Goal: Task Accomplishment & Management: Complete application form

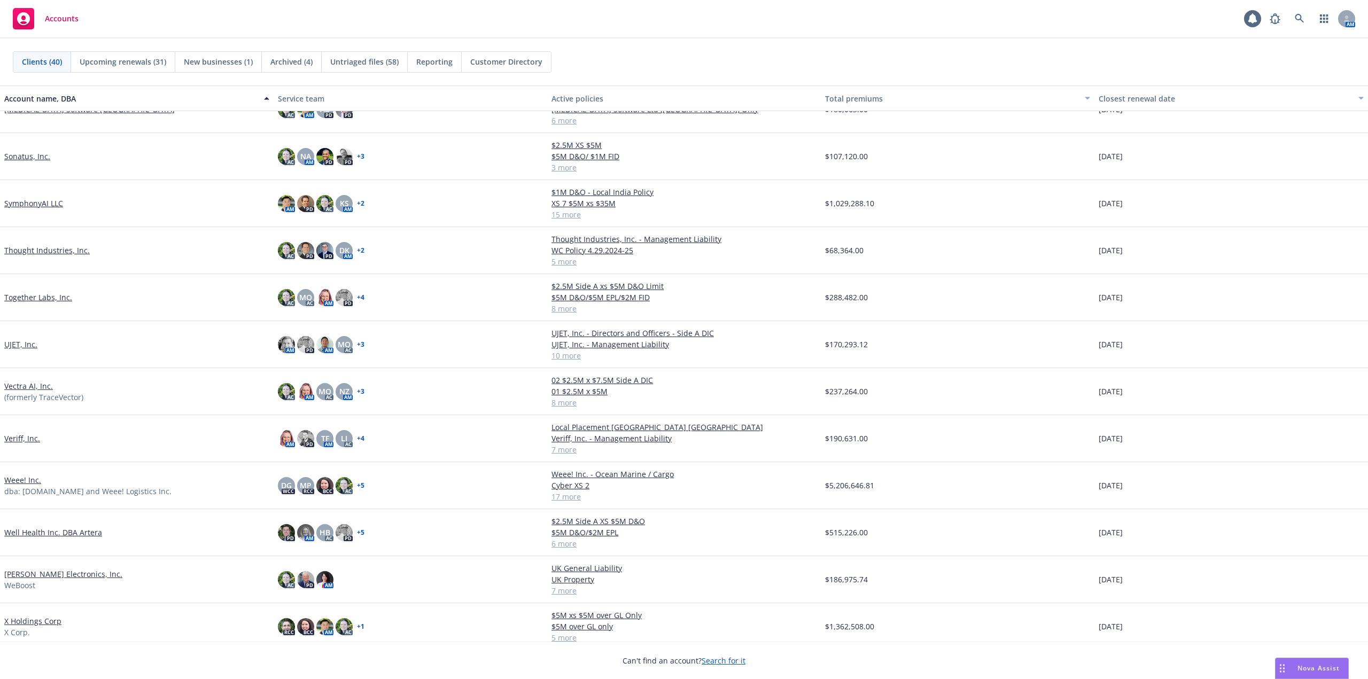
scroll to position [1235, 0]
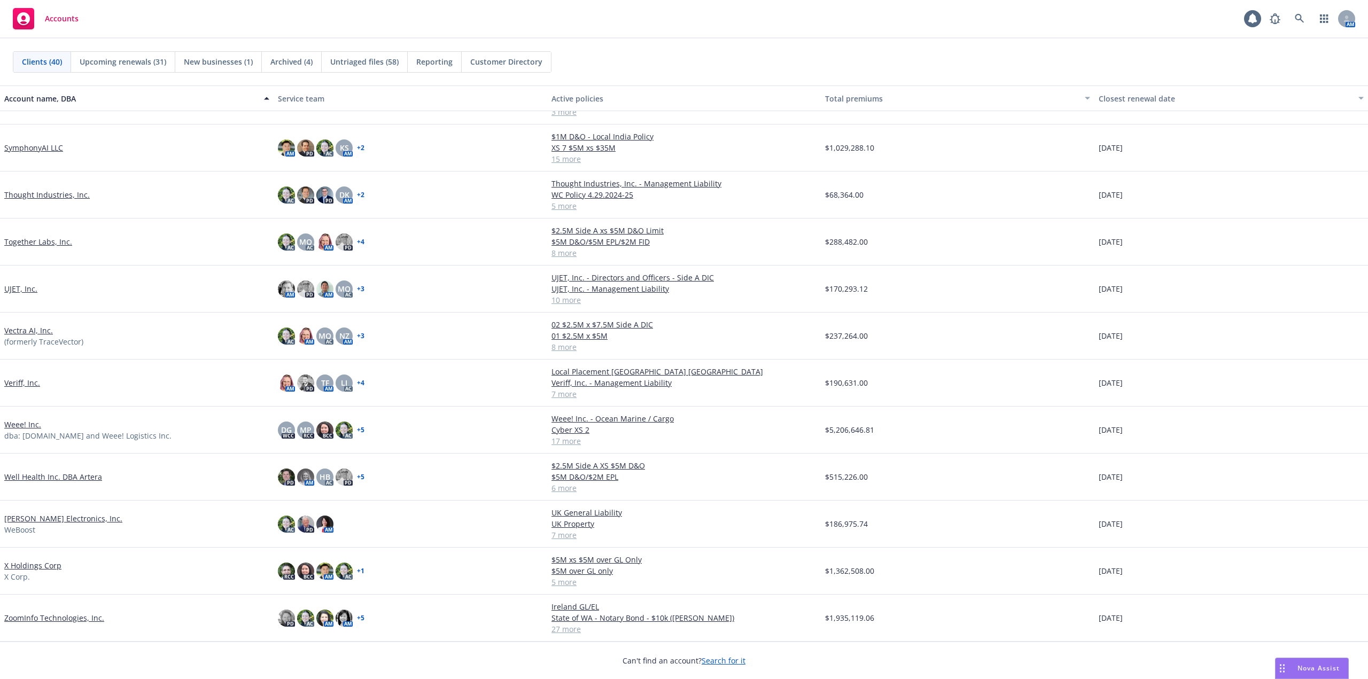
click at [89, 616] on link "ZoomInfo Technologies, Inc." at bounding box center [54, 617] width 100 height 11
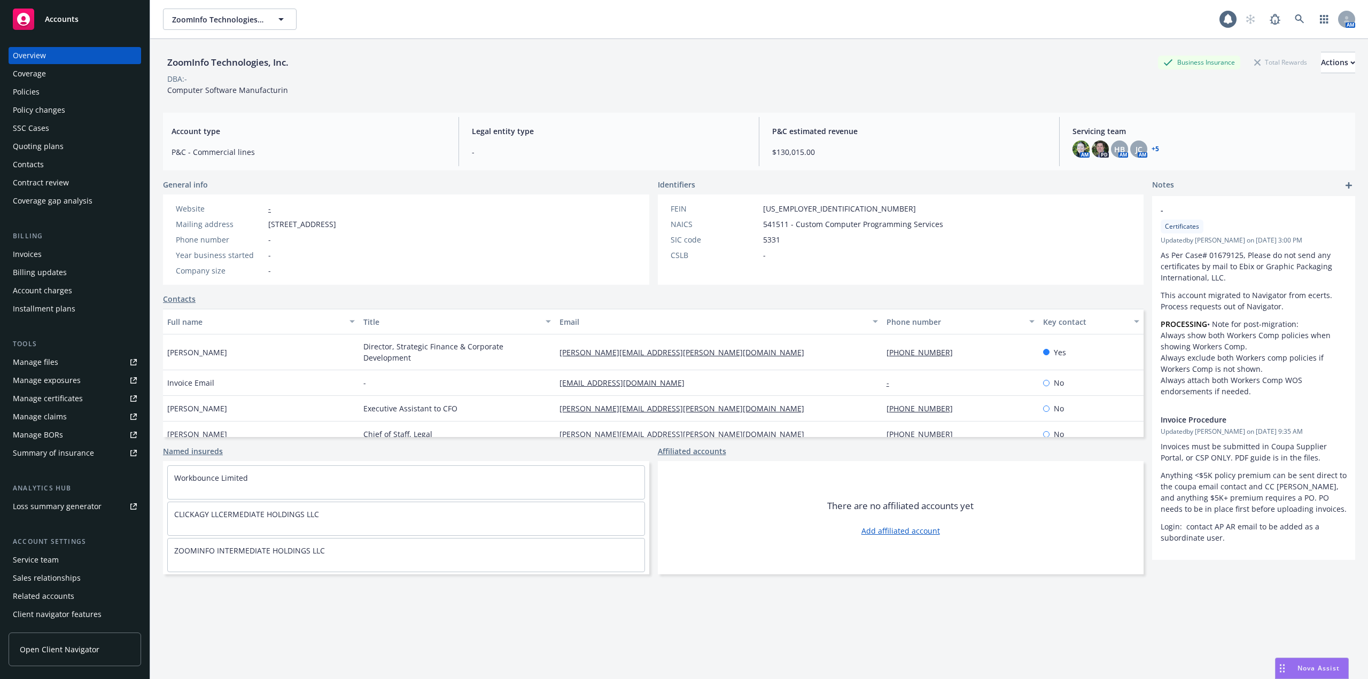
click at [56, 92] on div "Policies" at bounding box center [75, 91] width 124 height 17
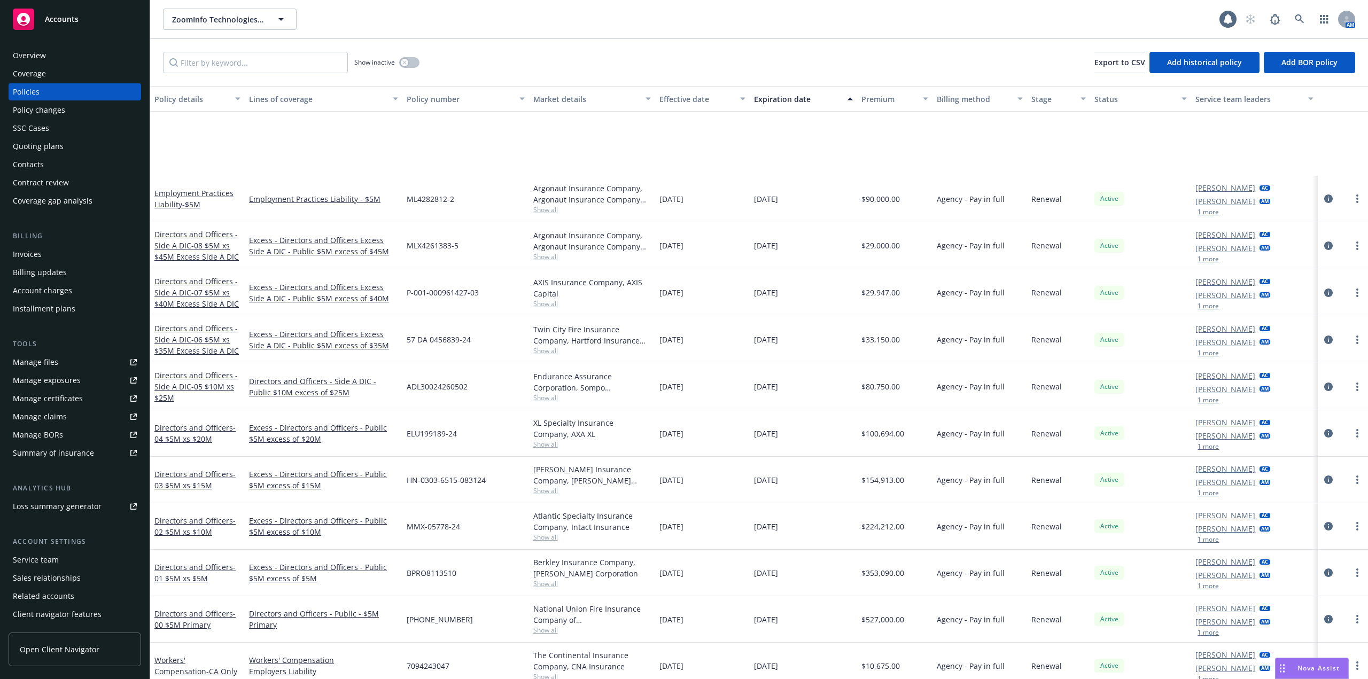
scroll to position [588, 0]
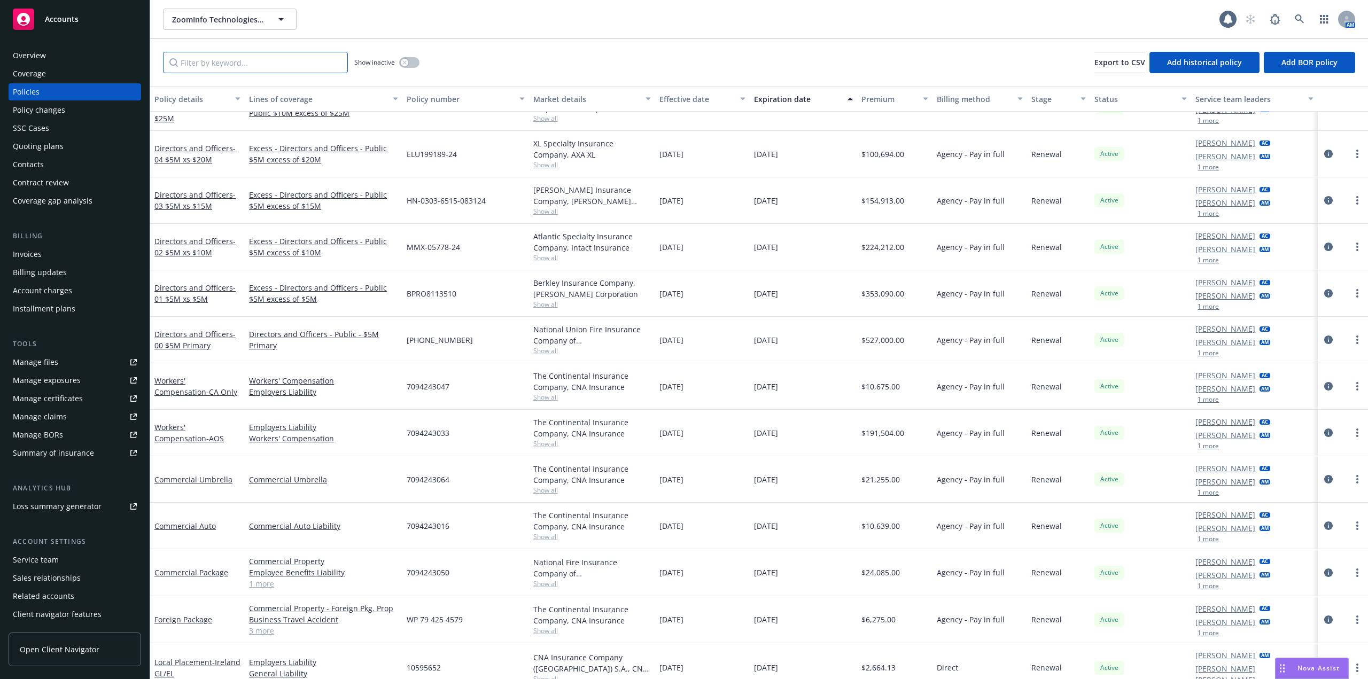
click at [218, 63] on input "Filter by keyword..." at bounding box center [255, 62] width 185 height 21
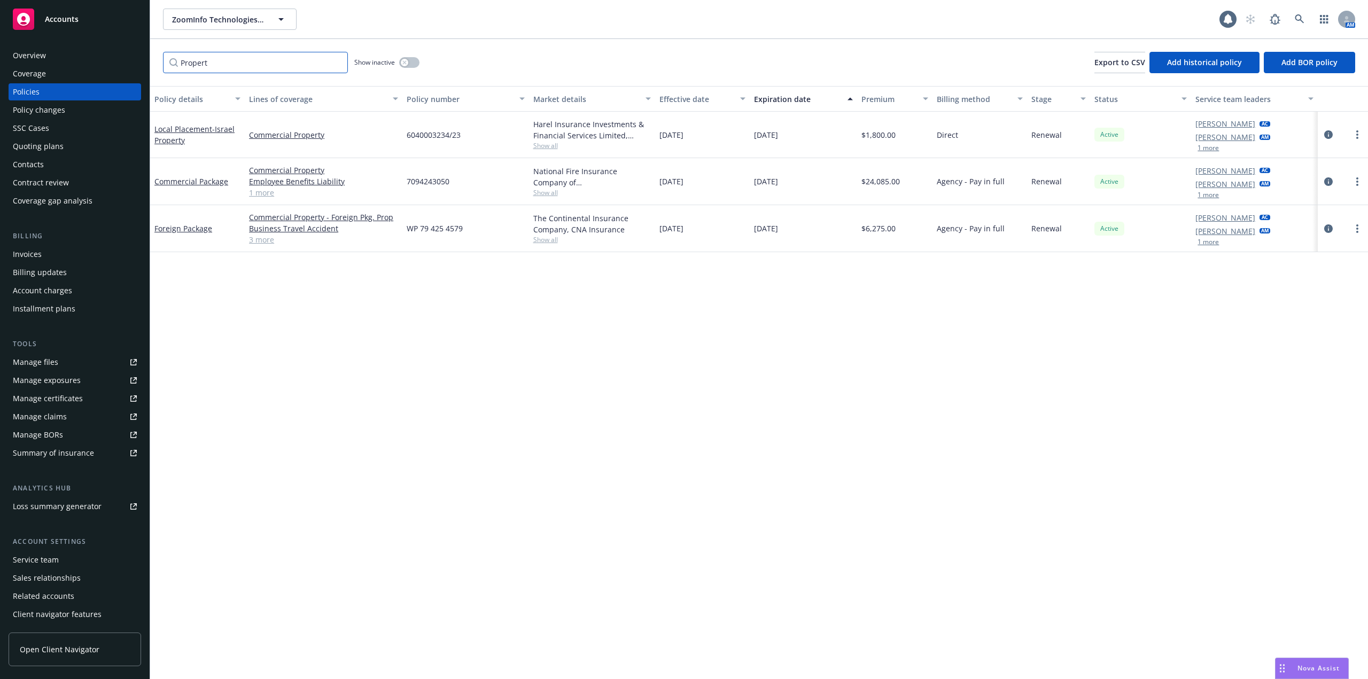
scroll to position [0, 0]
type input "Propert"
click at [210, 182] on link "Commercial Package" at bounding box center [191, 181] width 74 height 10
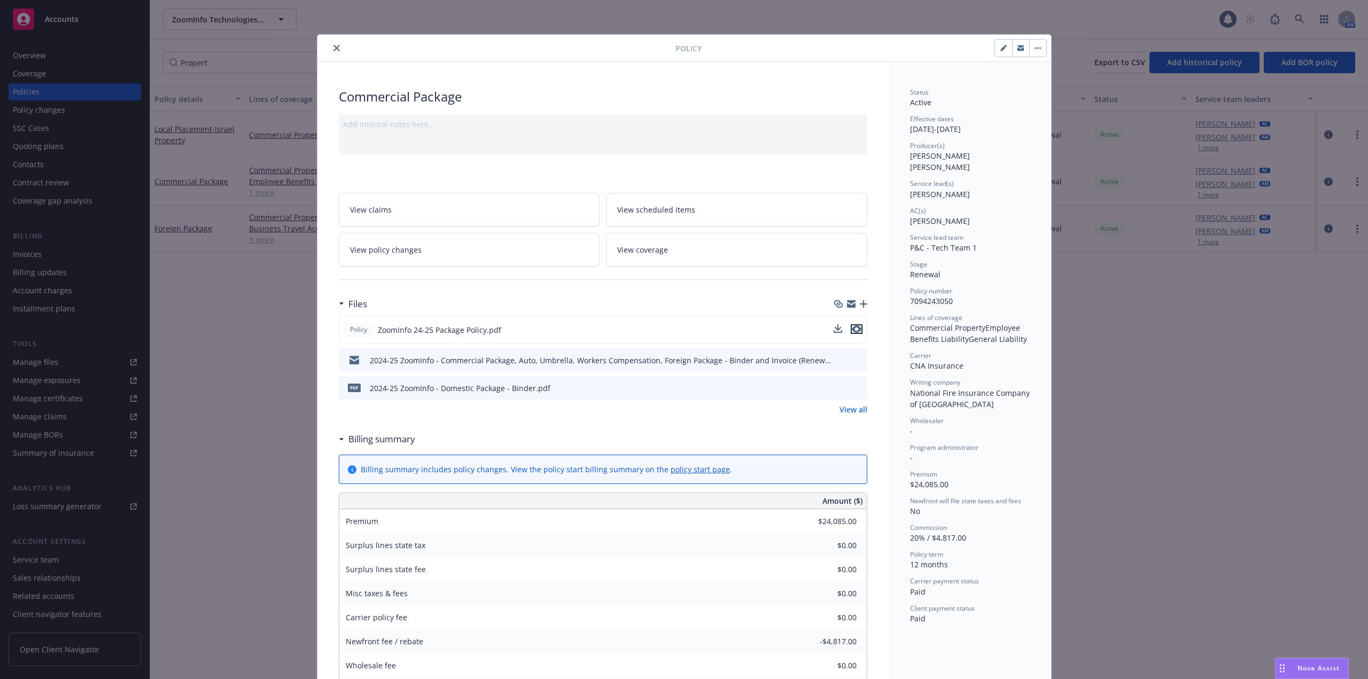
click at [854, 329] on icon "preview file" at bounding box center [857, 328] width 10 height 7
drag, startPoint x: 335, startPoint y: 50, endPoint x: 328, endPoint y: 62, distance: 14.1
click at [335, 50] on icon "close" at bounding box center [336, 48] width 6 height 6
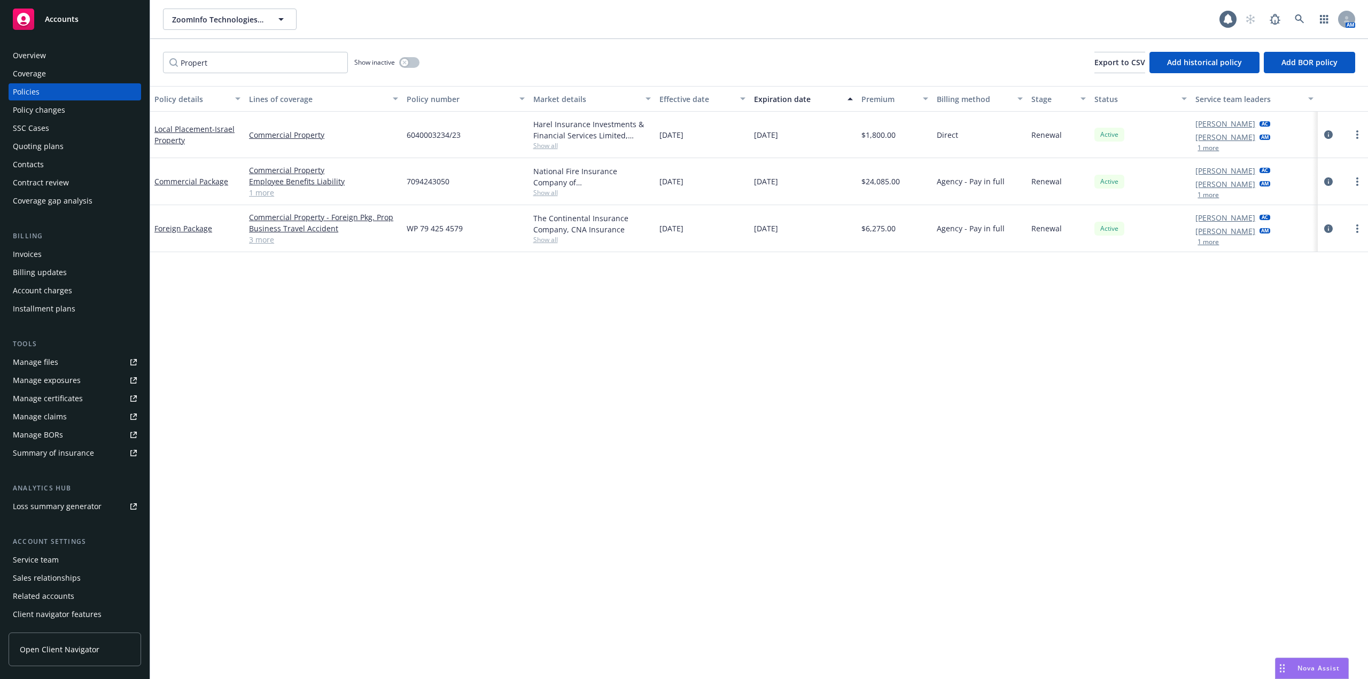
click at [261, 197] on link "1 more" at bounding box center [323, 192] width 149 height 11
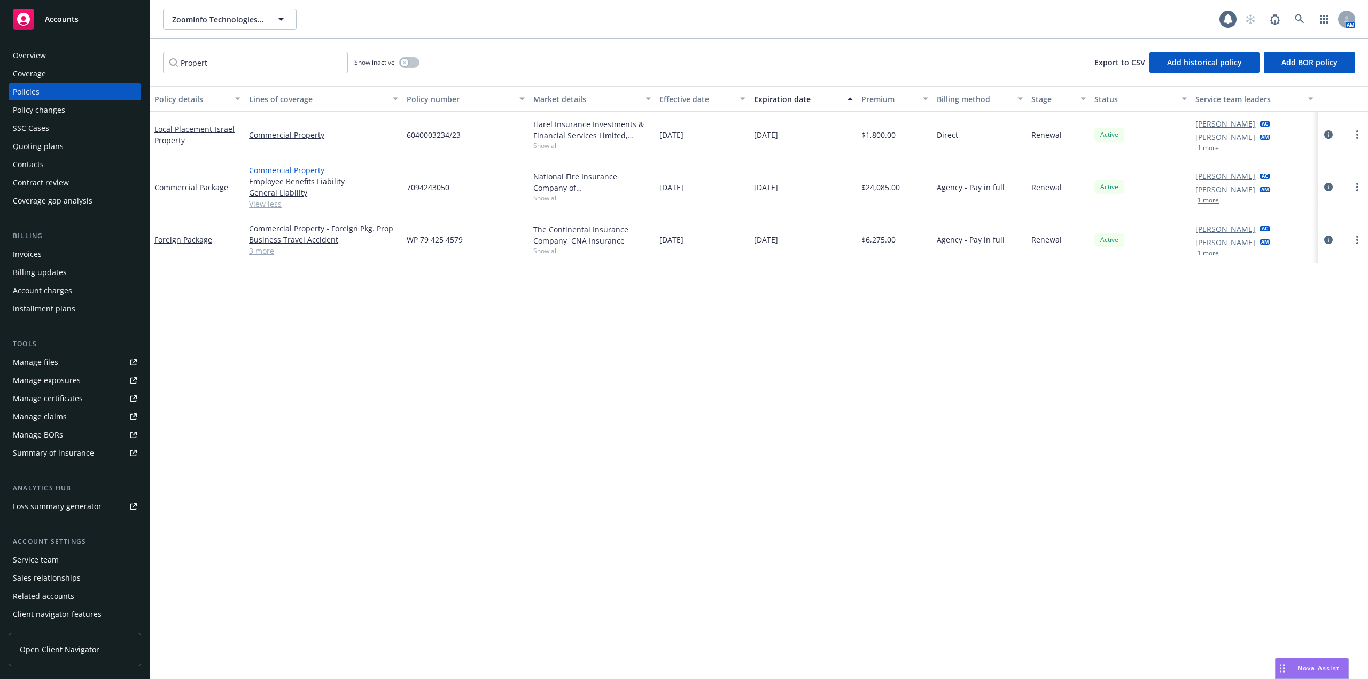
click at [294, 168] on link "Commercial Property" at bounding box center [323, 170] width 149 height 11
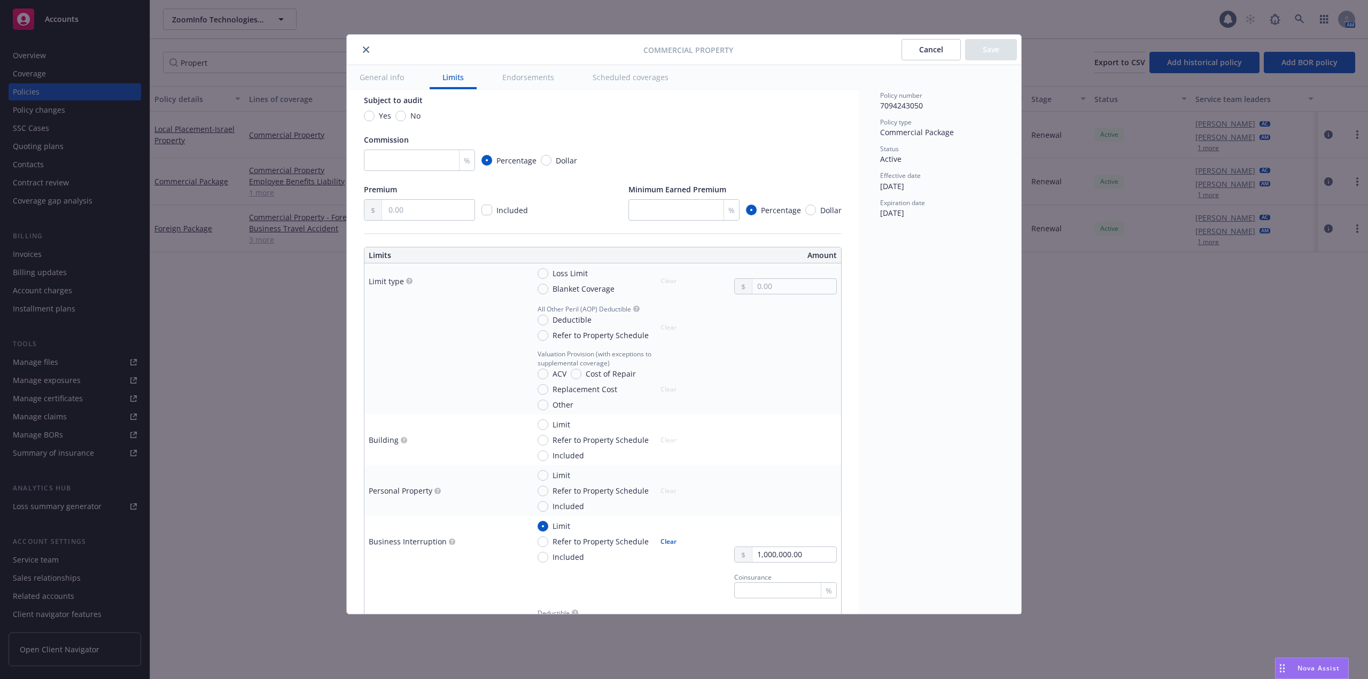
scroll to position [160, 0]
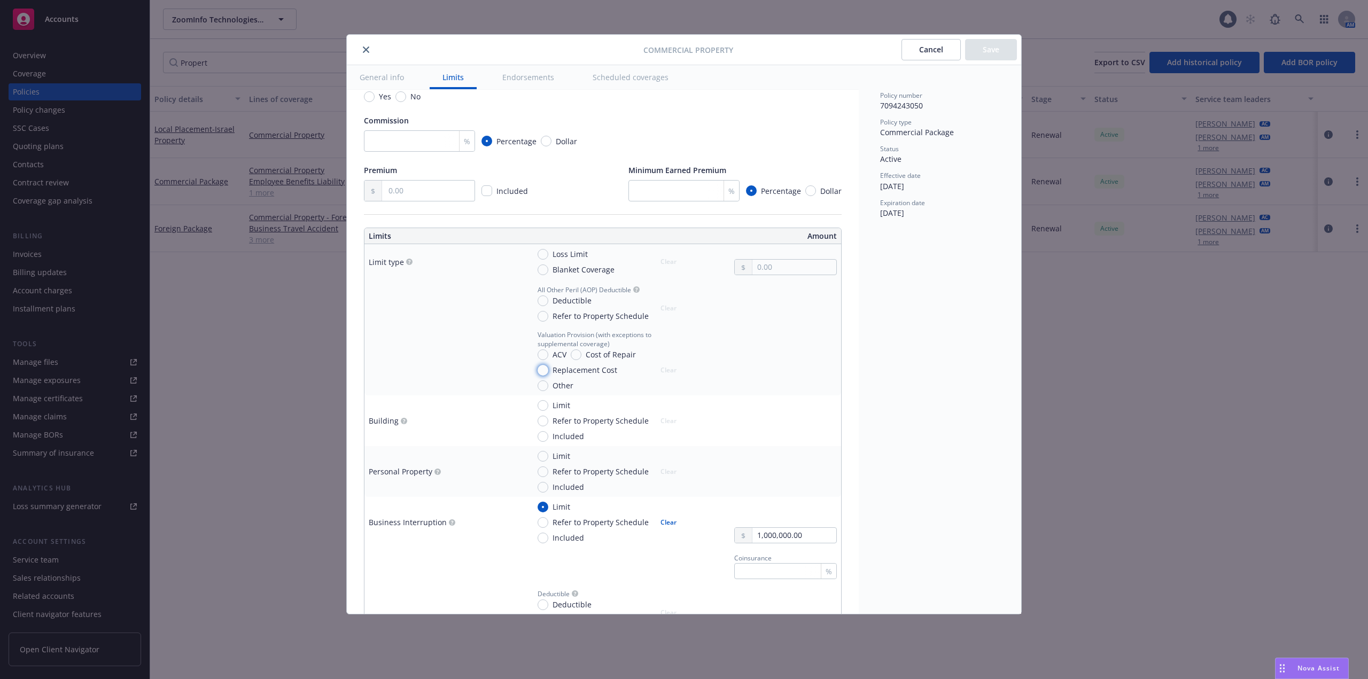
click at [542, 370] on input "Replacement Cost" at bounding box center [543, 370] width 11 height 11
radio input "true"
click at [583, 273] on span "Blanket Coverage" at bounding box center [583, 269] width 62 height 11
click at [547, 270] on input "Blanket Coverage" at bounding box center [543, 269] width 11 height 11
radio input "true"
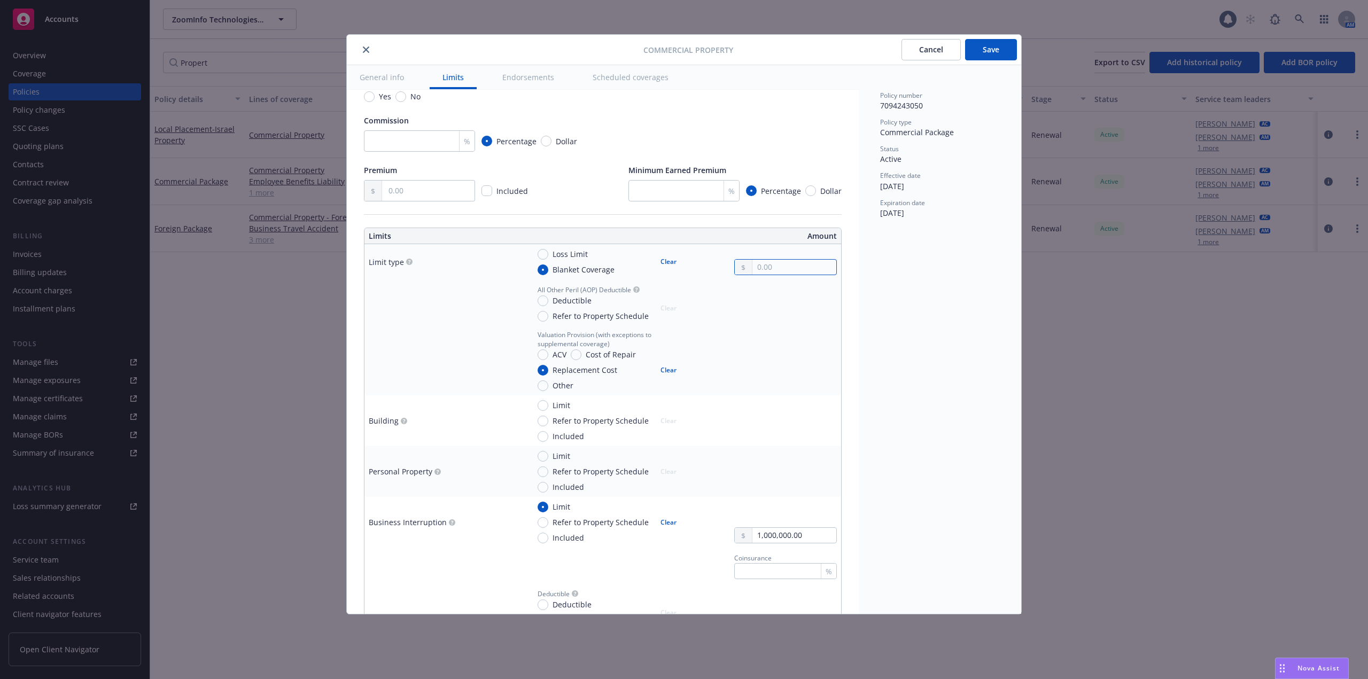
click at [807, 269] on input "text" at bounding box center [794, 267] width 84 height 15
paste input "6,883,384.00"
type input "6,883,384.00"
click at [866, 294] on div "Policy number 7094243050 Policy type Commercial Package Status Active Effective…" at bounding box center [940, 339] width 162 height 549
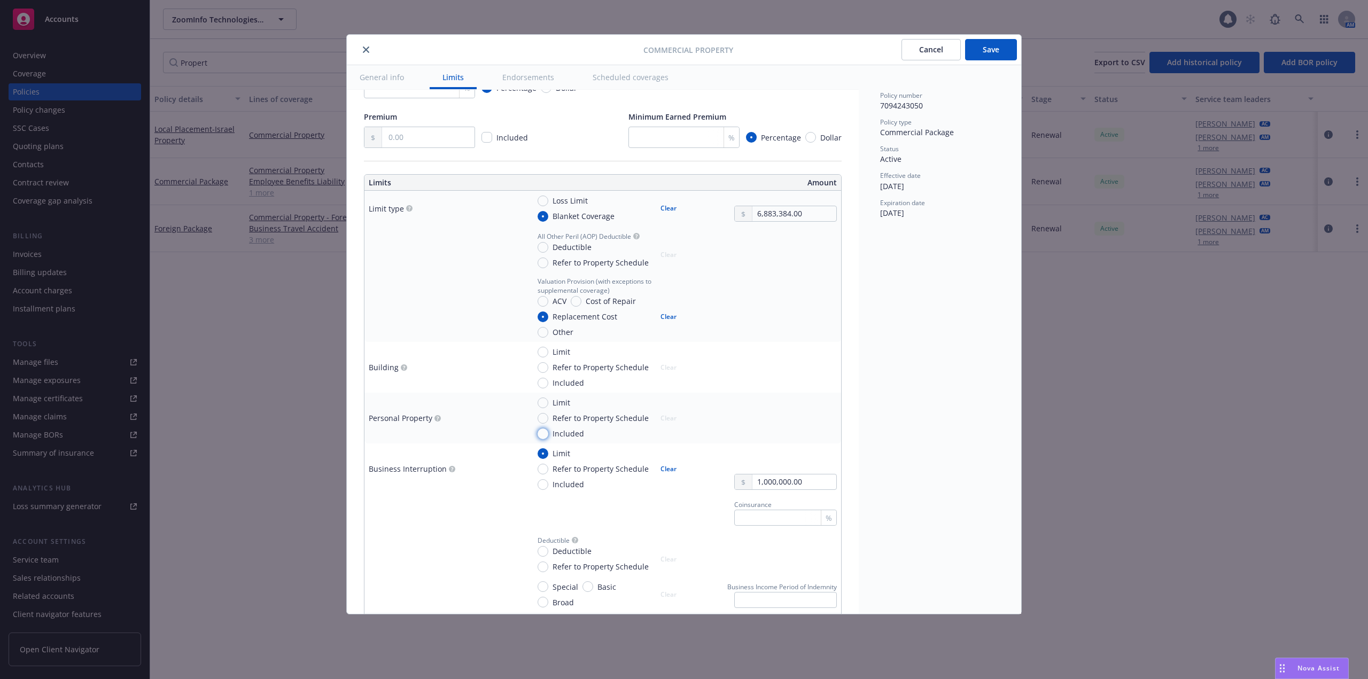
click at [544, 437] on input "Included" at bounding box center [543, 434] width 11 height 11
radio input "true"
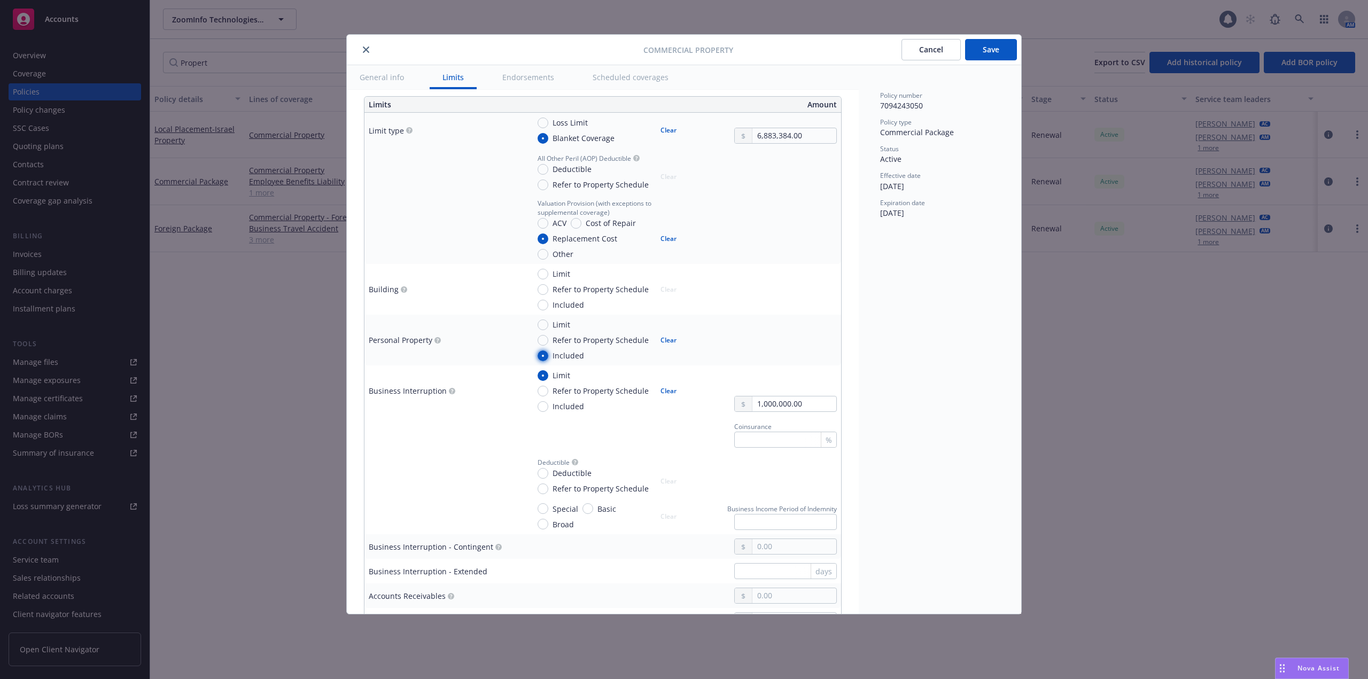
scroll to position [374, 0]
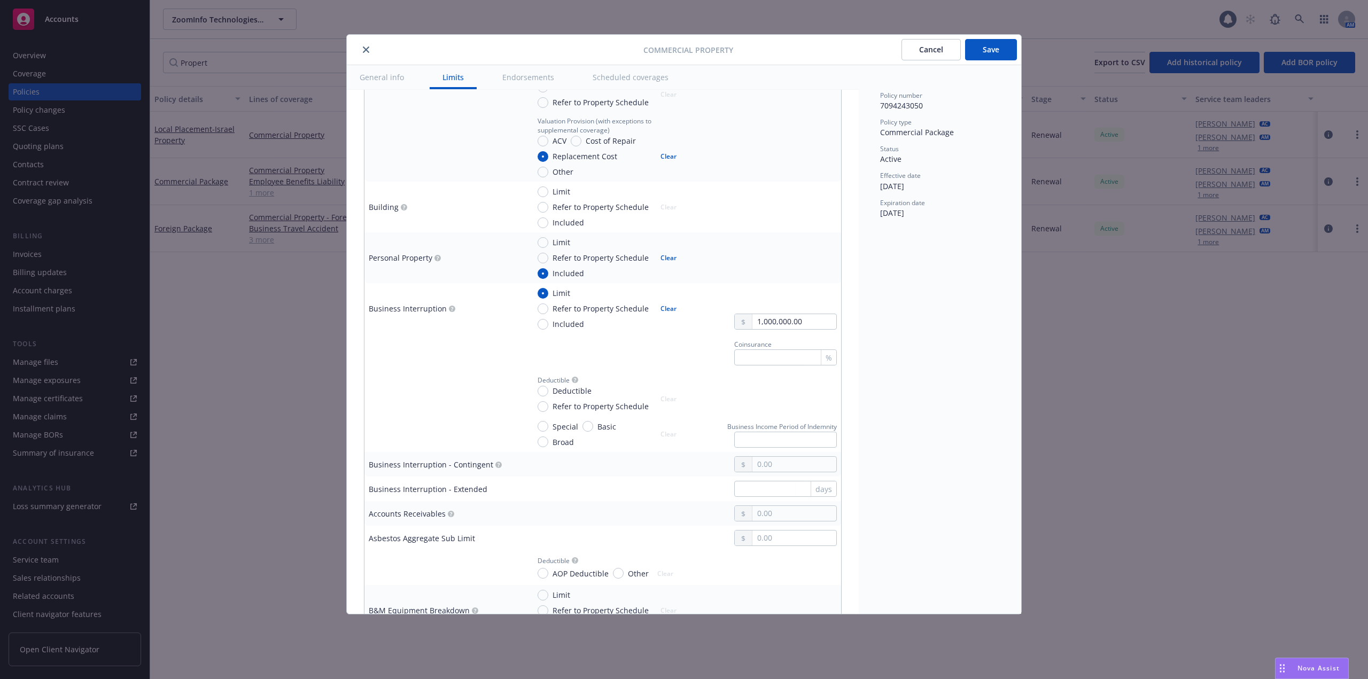
click at [933, 380] on div "Policy number 7094243050 Policy type Commercial Package Status Active Effective…" at bounding box center [940, 339] width 162 height 549
drag, startPoint x: 920, startPoint y: 389, endPoint x: 926, endPoint y: 379, distance: 11.3
click at [921, 388] on div "Policy number 7094243050 Policy type Commercial Package Status Active Effective…" at bounding box center [940, 339] width 162 height 549
click at [760, 321] on input "1,000,000.00" at bounding box center [794, 321] width 84 height 15
drag, startPoint x: 812, startPoint y: 324, endPoint x: 694, endPoint y: 318, distance: 118.2
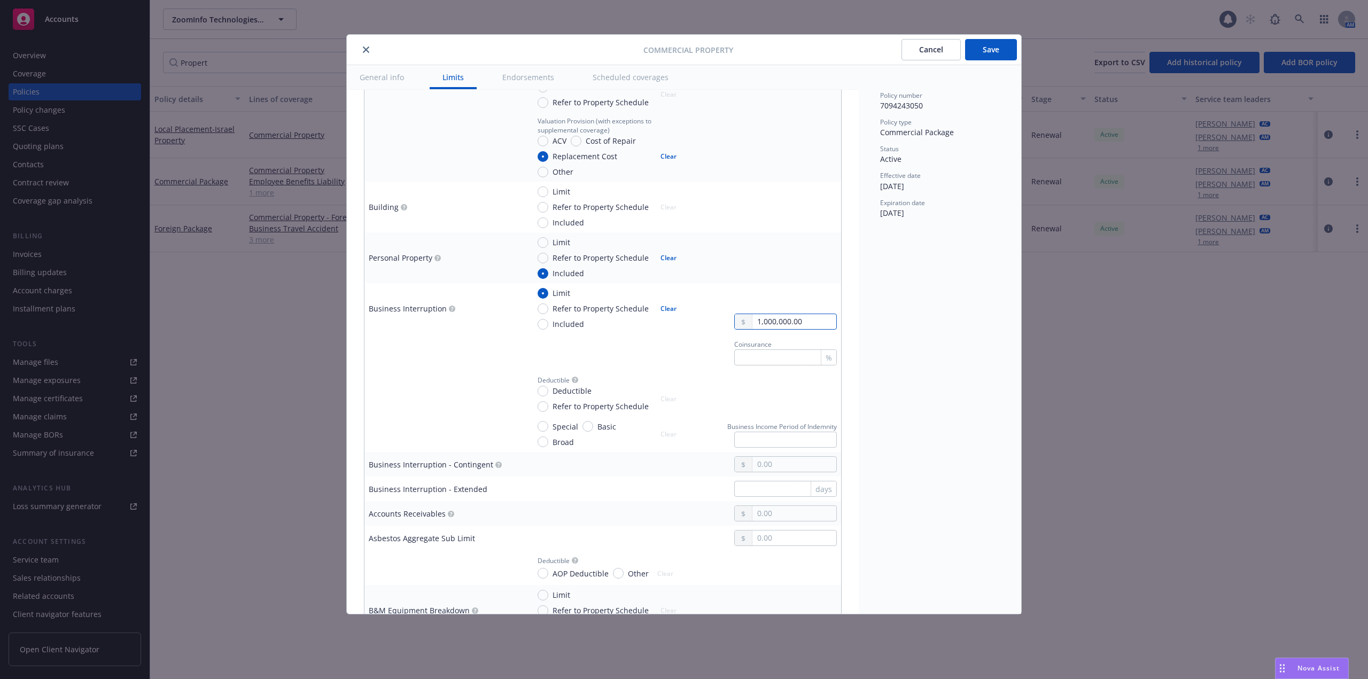
click at [694, 318] on div "Limit Refer to Property Schedule Included Clear 1,000,000.00" at bounding box center [683, 308] width 308 height 42
paste input "20"
type input "20,000,000.00"
click at [911, 334] on div "Policy number 7094243050 Policy type Commercial Package Status Active Effective…" at bounding box center [940, 339] width 162 height 549
click at [544, 425] on input "Special" at bounding box center [543, 426] width 11 height 11
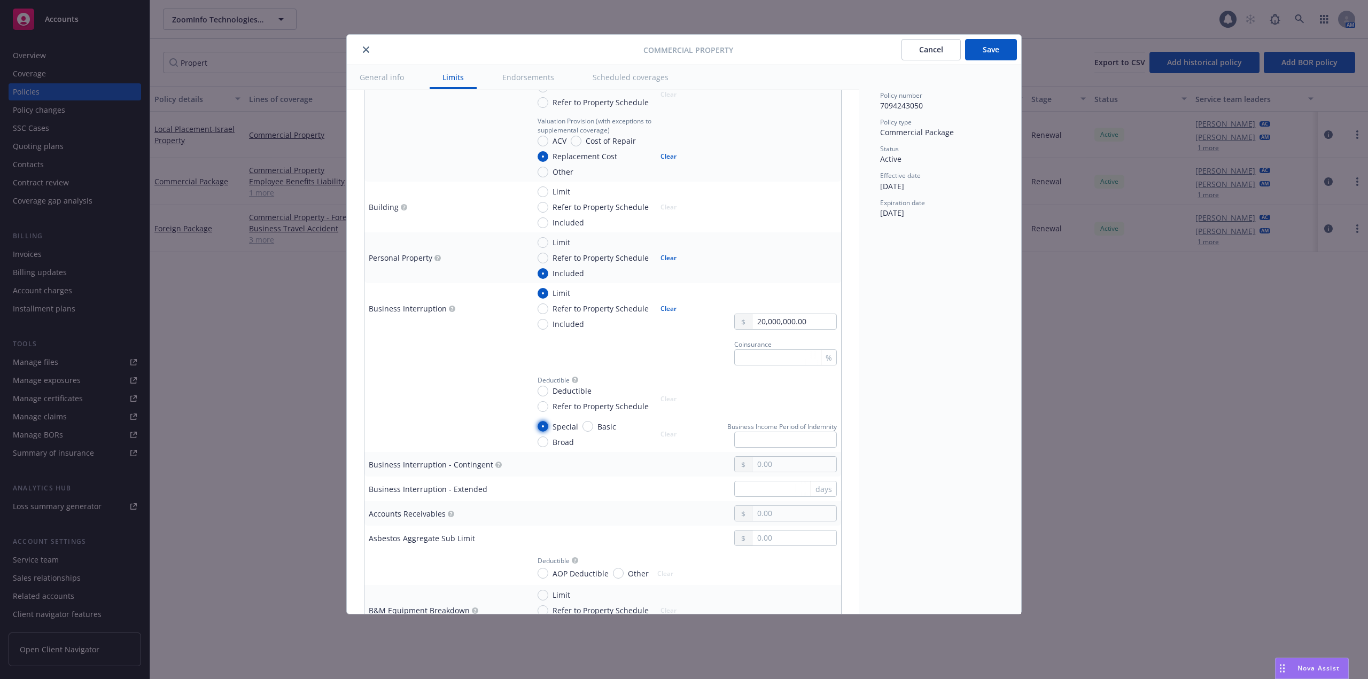
radio input "true"
click at [442, 368] on td at bounding box center [444, 352] width 160 height 36
click at [449, 309] on circle "button" at bounding box center [452, 309] width 6 height 6
click at [440, 351] on div at bounding box center [445, 351] width 152 height 11
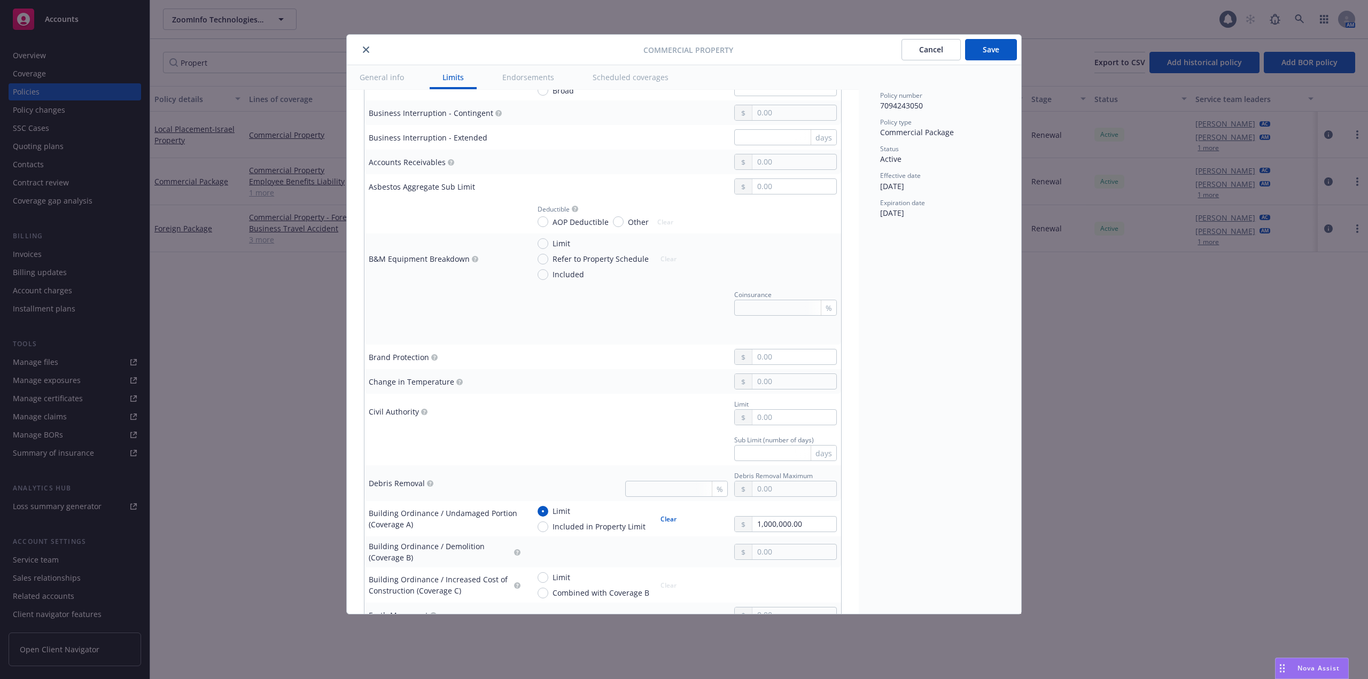
scroll to position [748, 0]
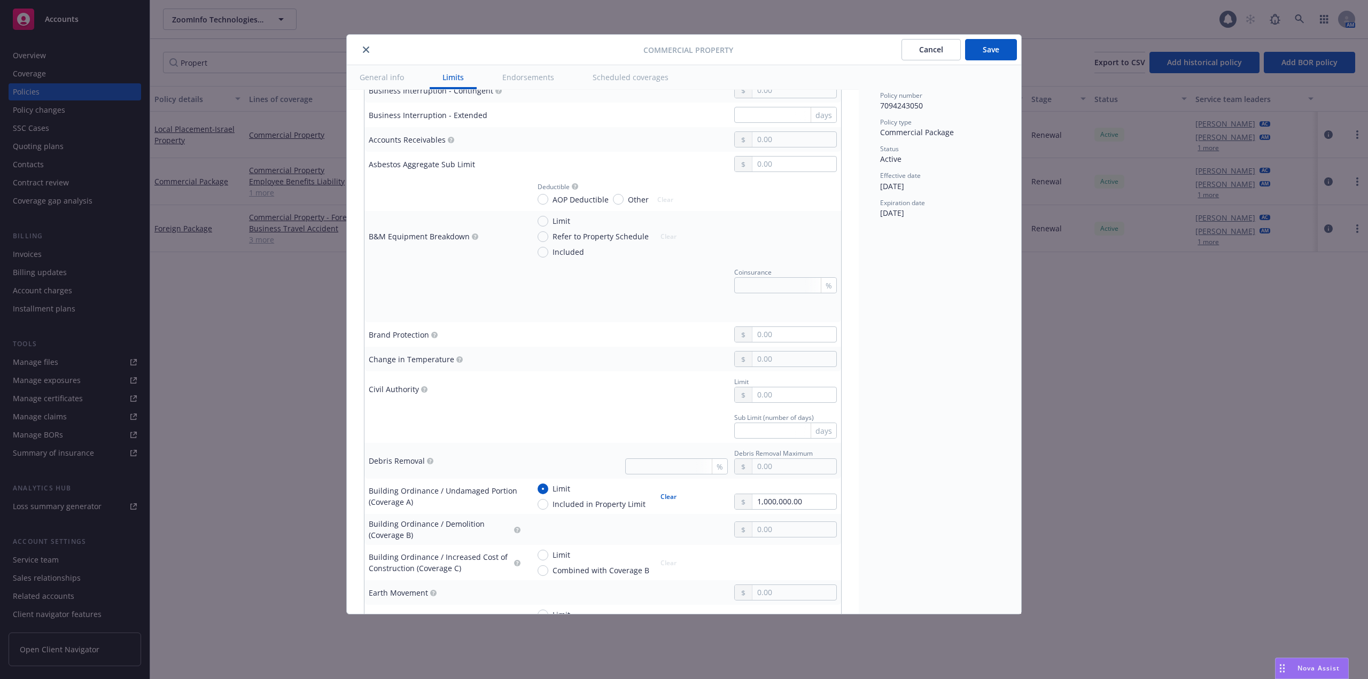
click at [522, 366] on td "Change in Temperature" at bounding box center [444, 359] width 160 height 25
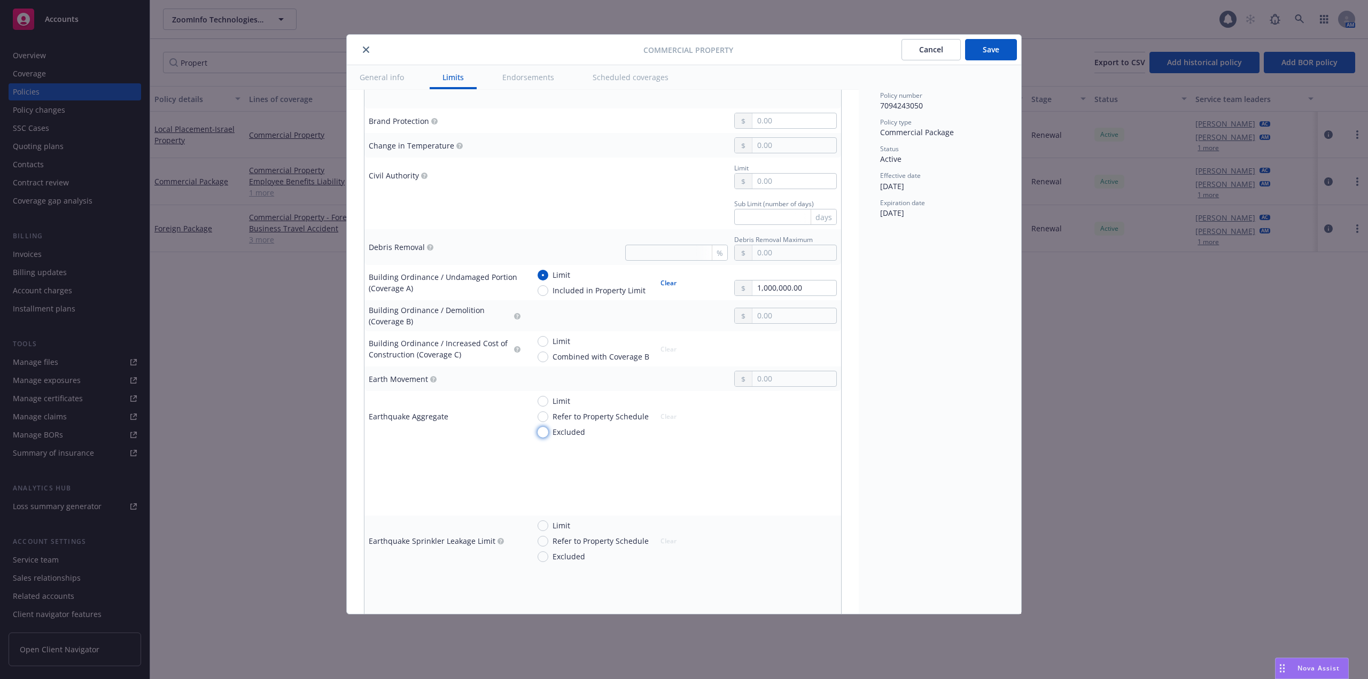
click at [545, 429] on input "Excluded" at bounding box center [543, 432] width 11 height 11
radio input "true"
click at [545, 429] on input "Excluded" at bounding box center [543, 432] width 11 height 11
click at [546, 404] on input "Limit" at bounding box center [543, 401] width 11 height 11
radio input "true"
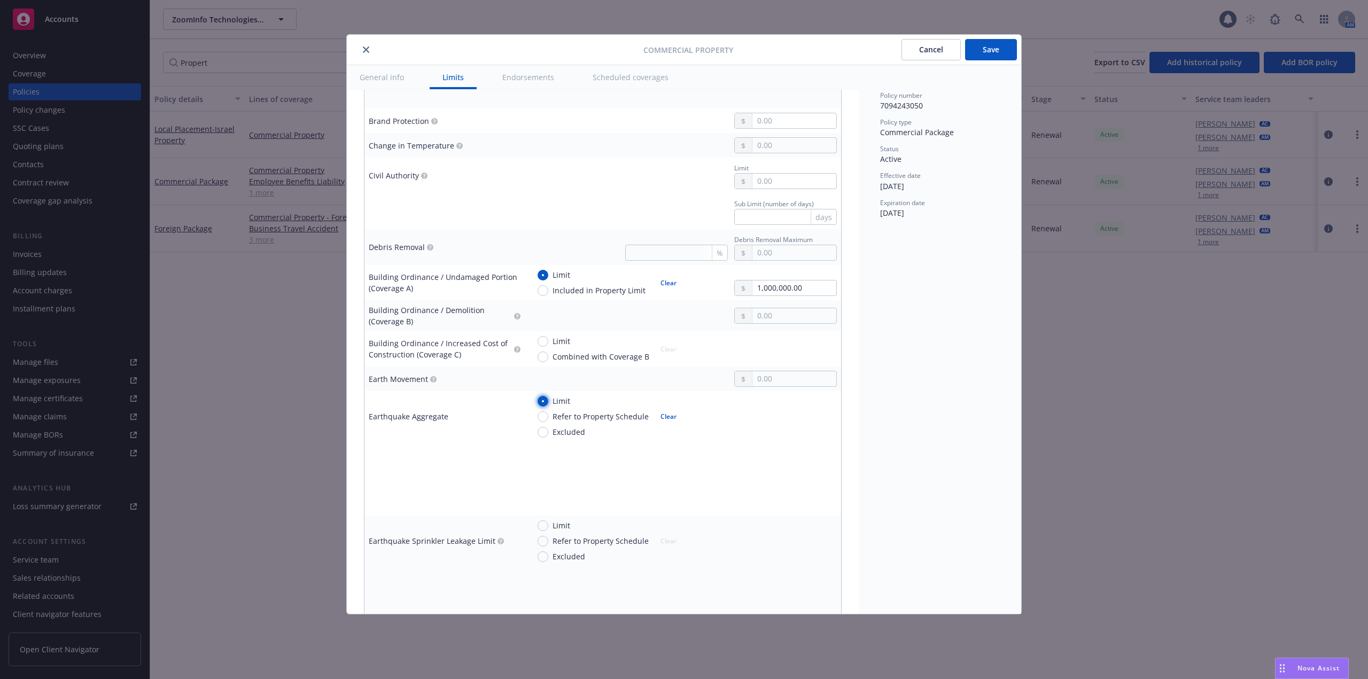
click at [546, 404] on input "Limit" at bounding box center [543, 401] width 11 height 11
click at [545, 417] on input "Refer to Property Schedule" at bounding box center [543, 416] width 11 height 11
radio input "true"
click at [545, 417] on input "Refer to Property Schedule" at bounding box center [543, 416] width 11 height 11
click at [544, 398] on input "Limit" at bounding box center [543, 401] width 11 height 11
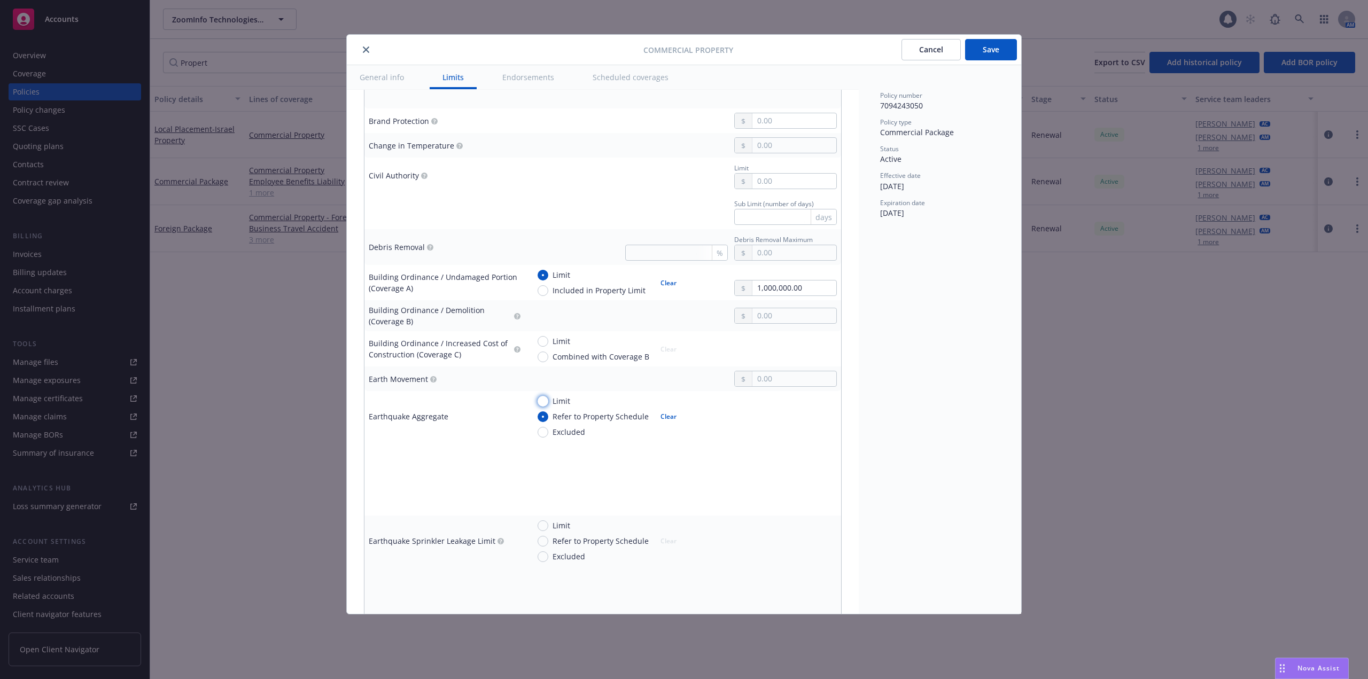
radio input "true"
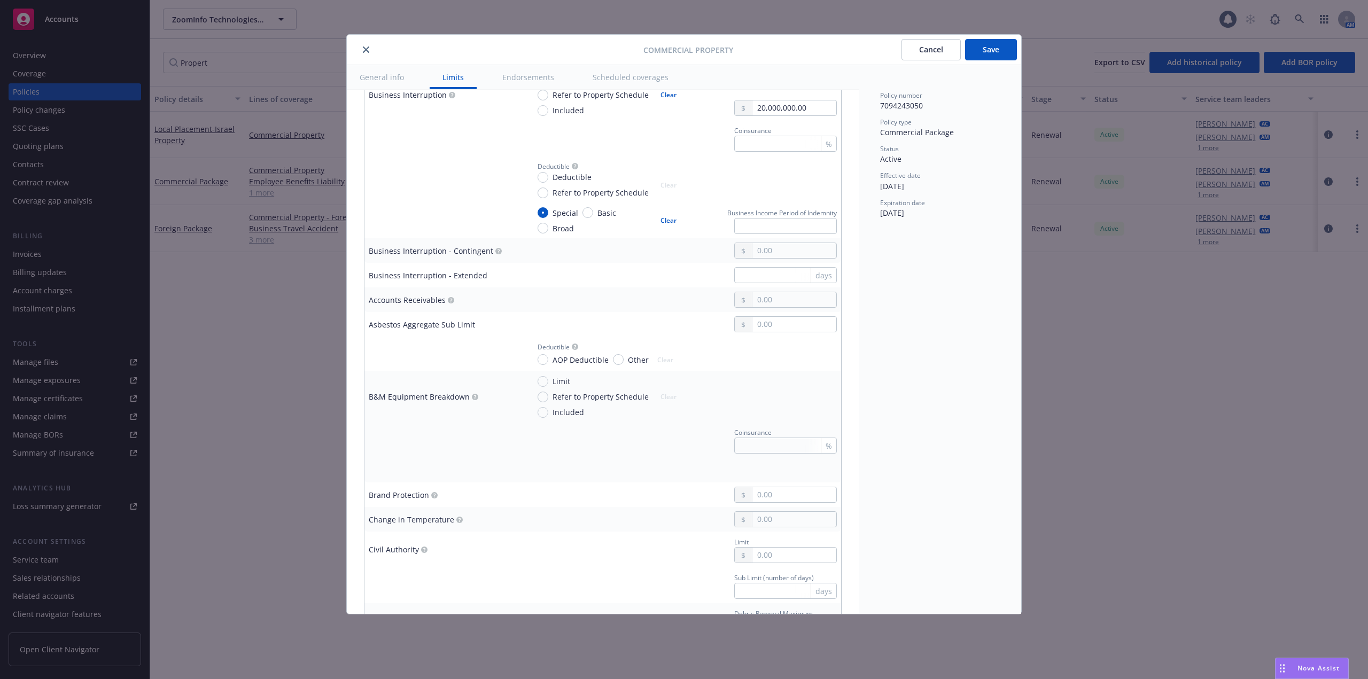
scroll to position [214, 0]
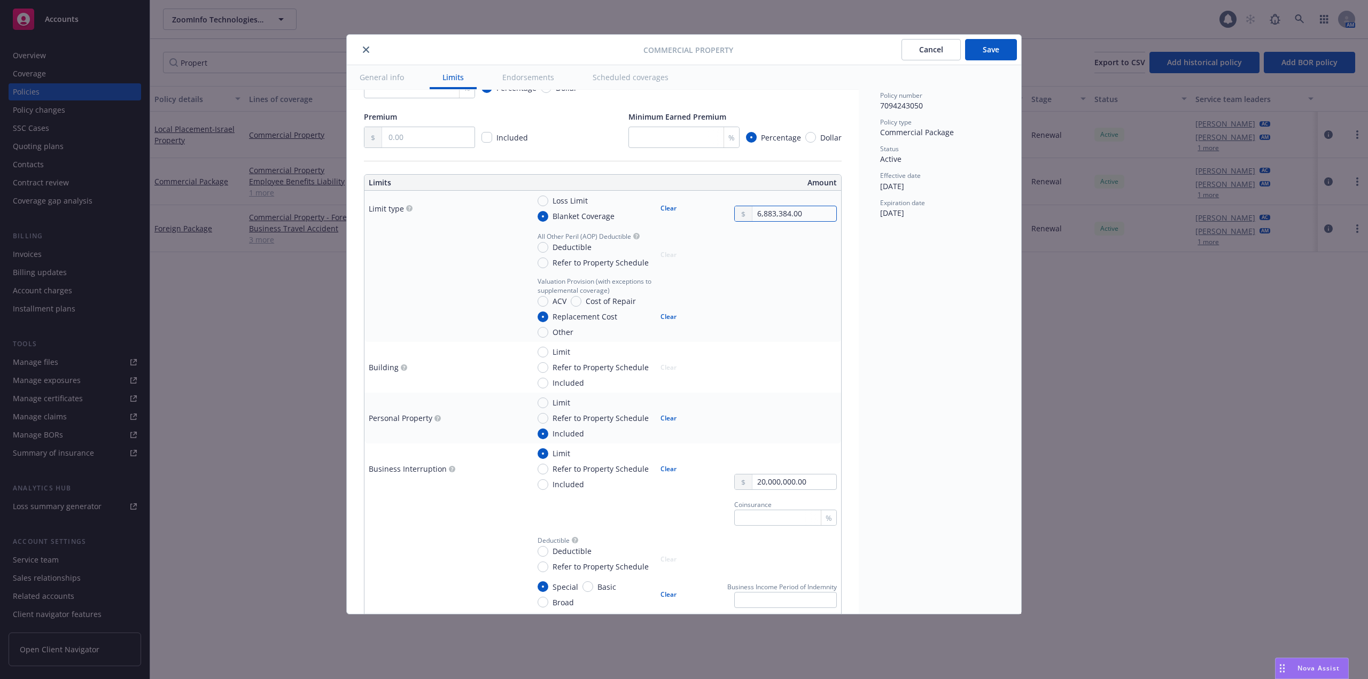
click at [803, 217] on input "6,883,384.00" at bounding box center [794, 213] width 84 height 15
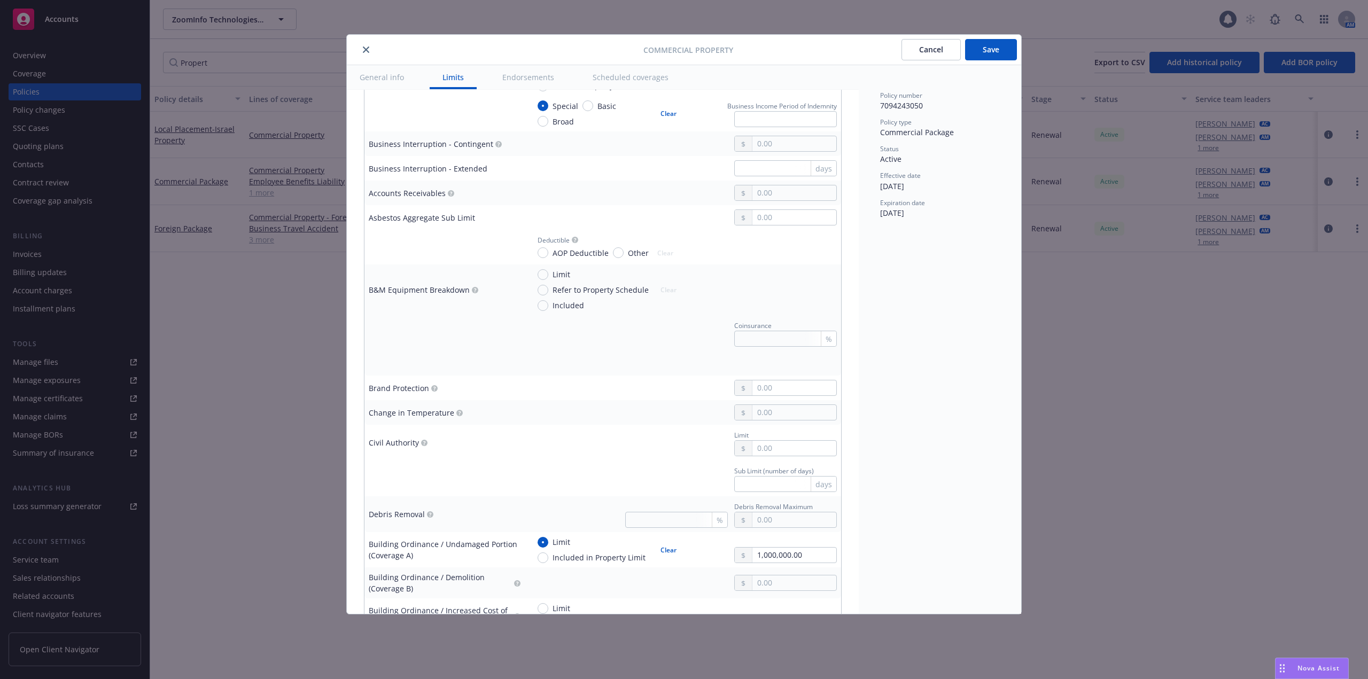
scroll to position [1015, 0]
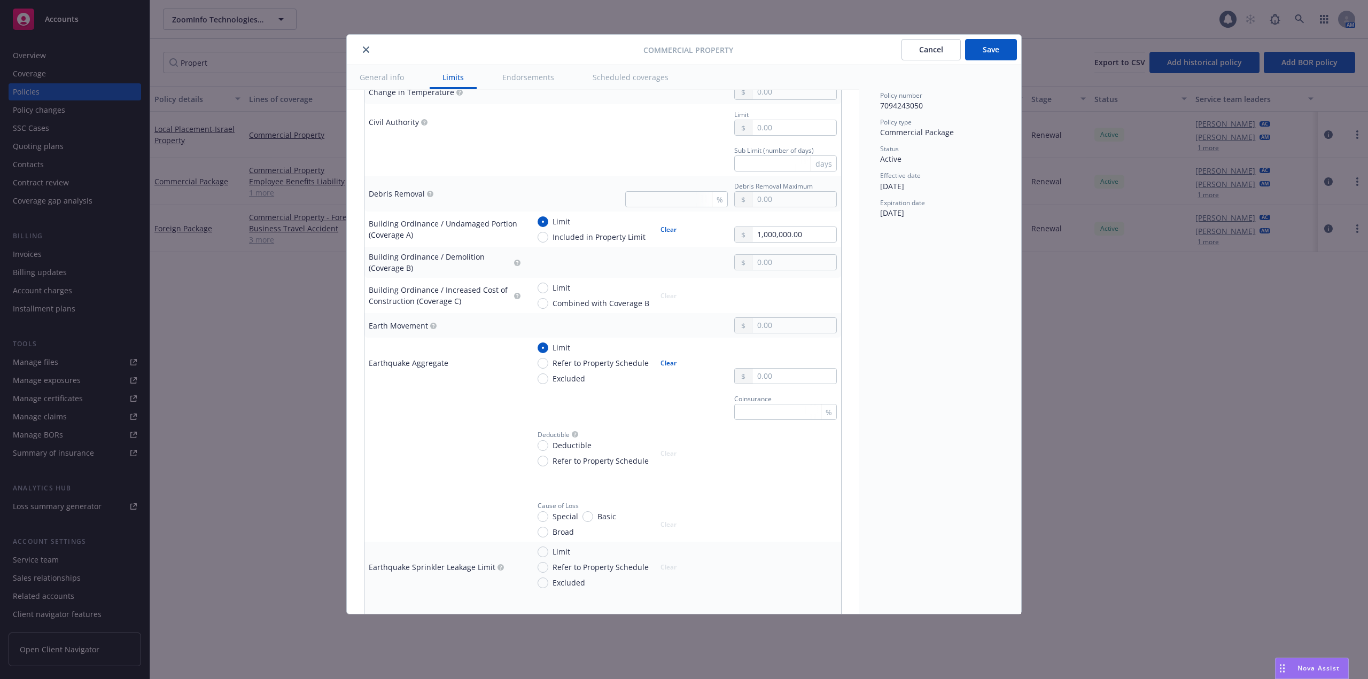
click at [569, 367] on span "Refer to Property Schedule" at bounding box center [600, 362] width 96 height 11
click at [548, 367] on input "Refer to Property Schedule" at bounding box center [543, 363] width 11 height 11
radio input "true"
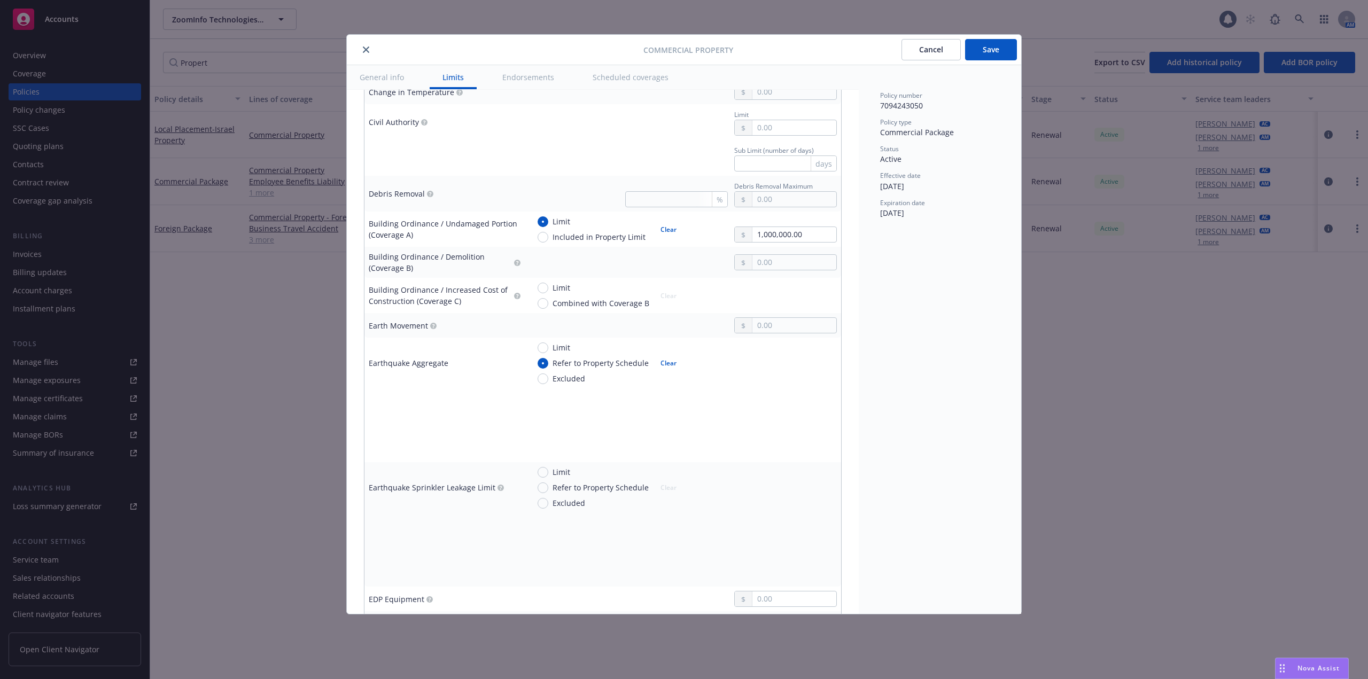
click at [593, 488] on span "Refer to Property Schedule" at bounding box center [600, 487] width 96 height 11
click at [548, 488] on input "Refer to Property Schedule" at bounding box center [543, 488] width 11 height 11
radio input "true"
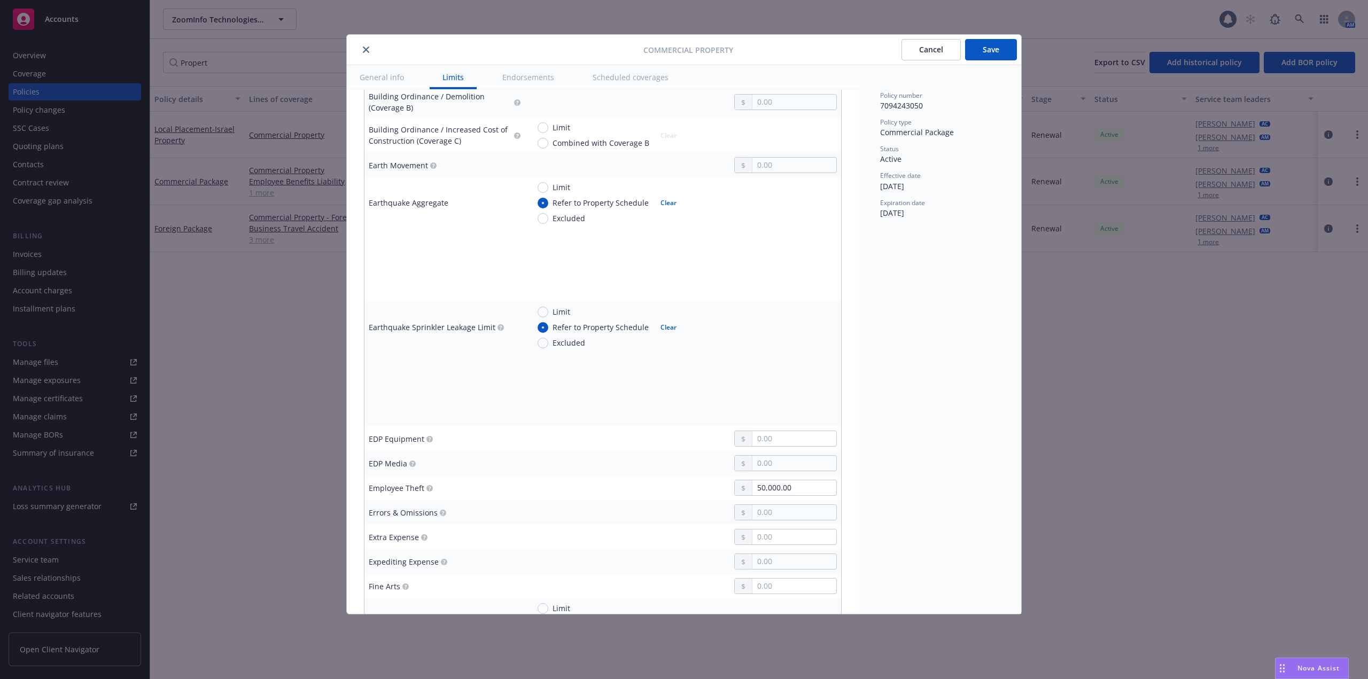
click at [561, 311] on span "Limit" at bounding box center [561, 311] width 18 height 11
click at [548, 311] on input "Limit" at bounding box center [543, 312] width 11 height 11
radio input "true"
click at [565, 325] on span "Refer to Property Schedule" at bounding box center [600, 327] width 96 height 11
click at [548, 325] on input "Refer to Property Schedule" at bounding box center [543, 327] width 11 height 11
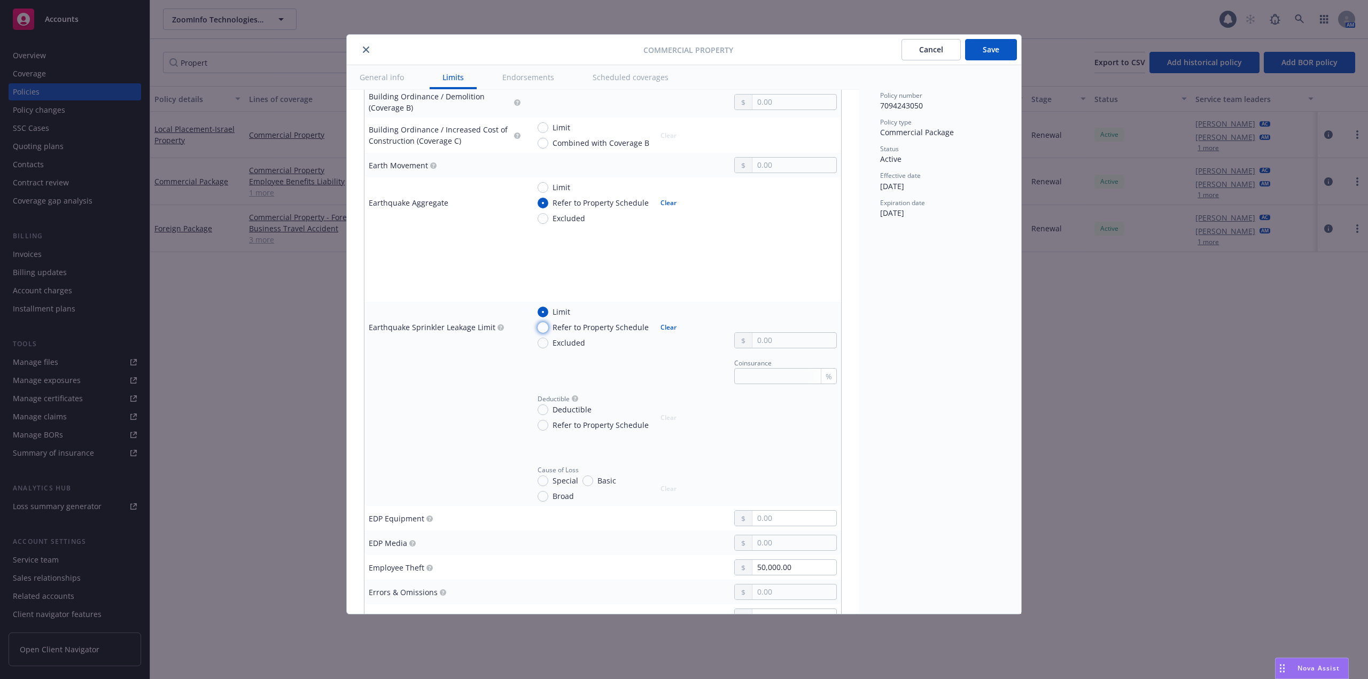
radio input "true"
click at [658, 375] on td at bounding box center [683, 365] width 316 height 25
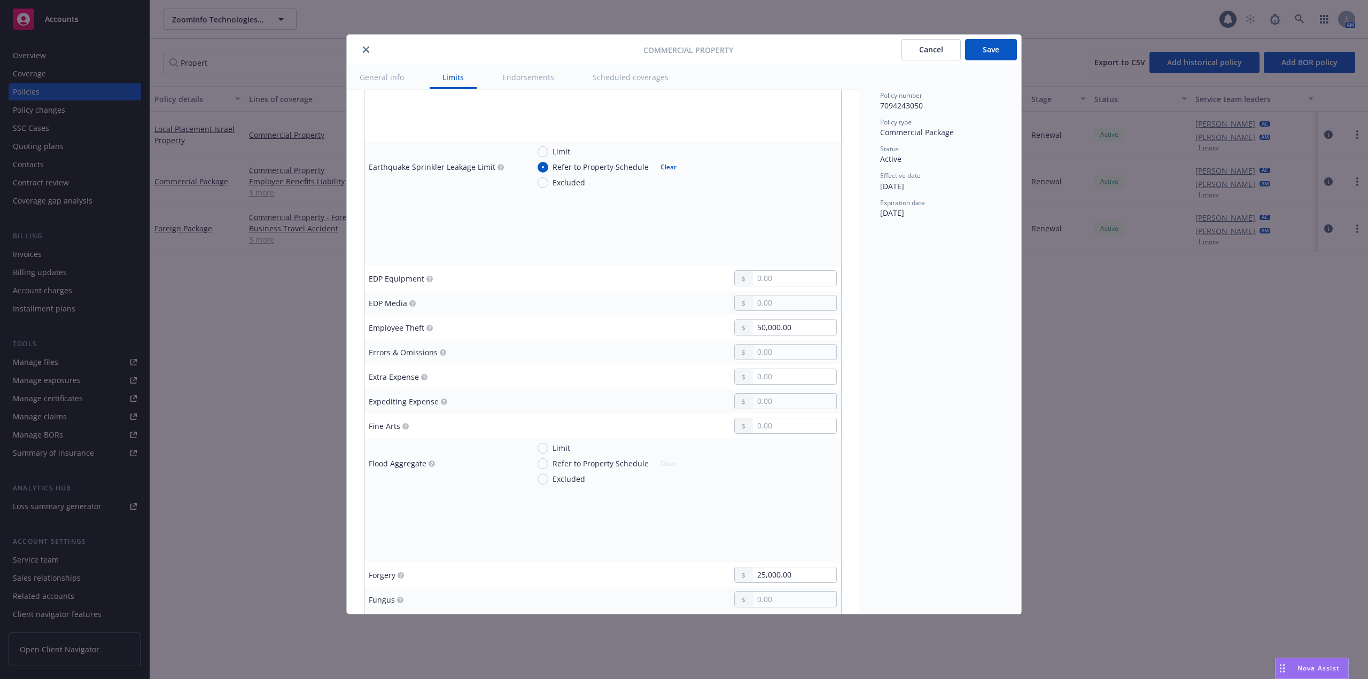
scroll to position [1496, 0]
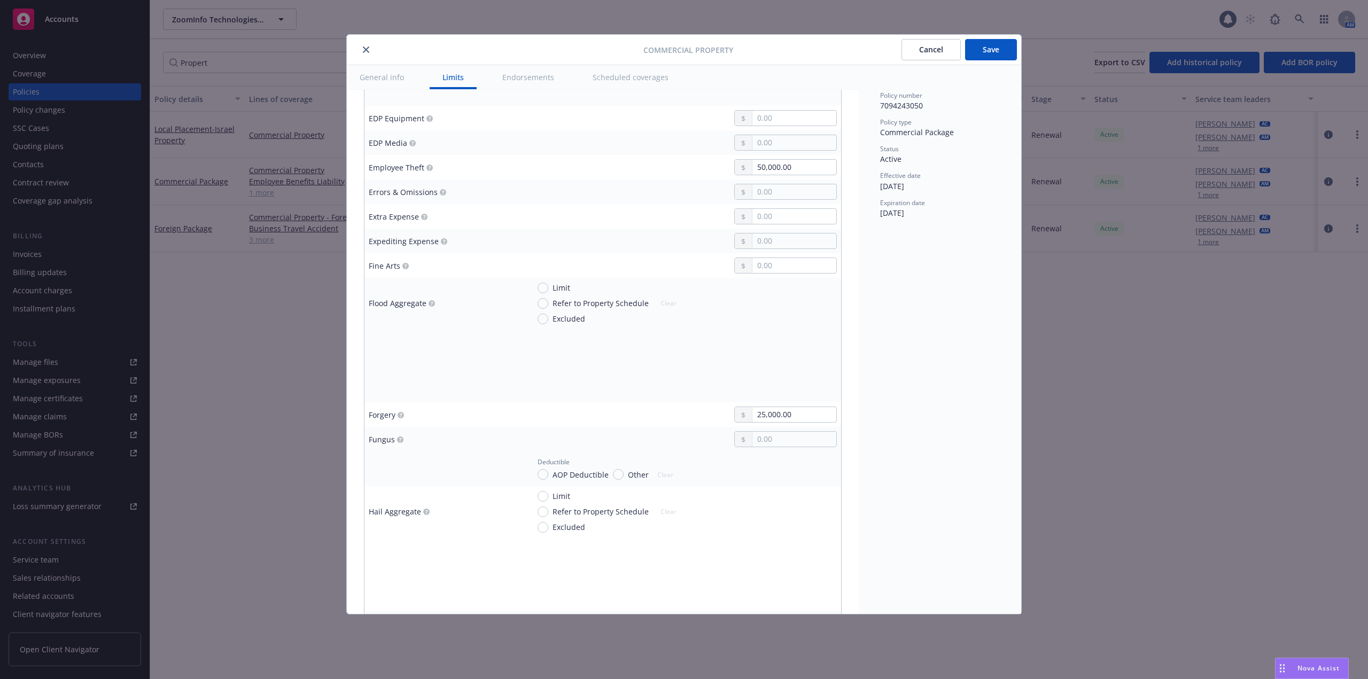
click at [908, 545] on div "Policy number 7094243050 Policy type Commercial Package Status Active Effective…" at bounding box center [940, 339] width 162 height 549
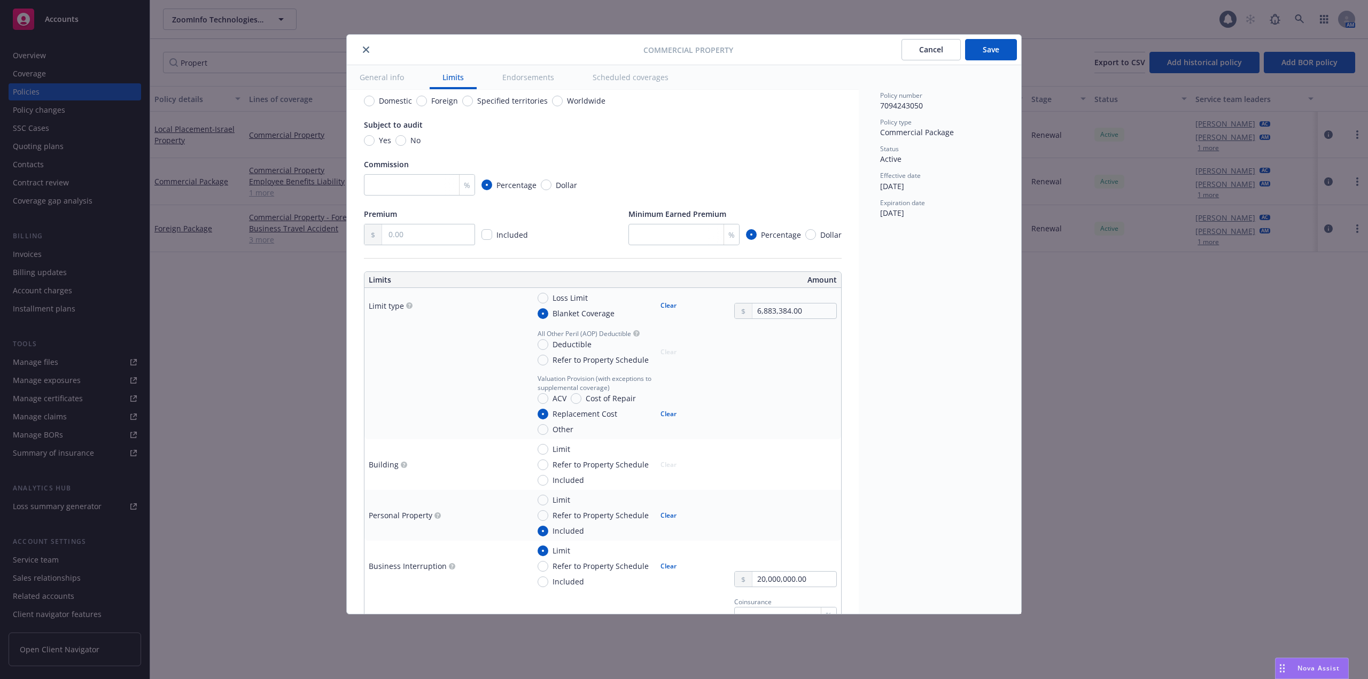
scroll to position [160, 0]
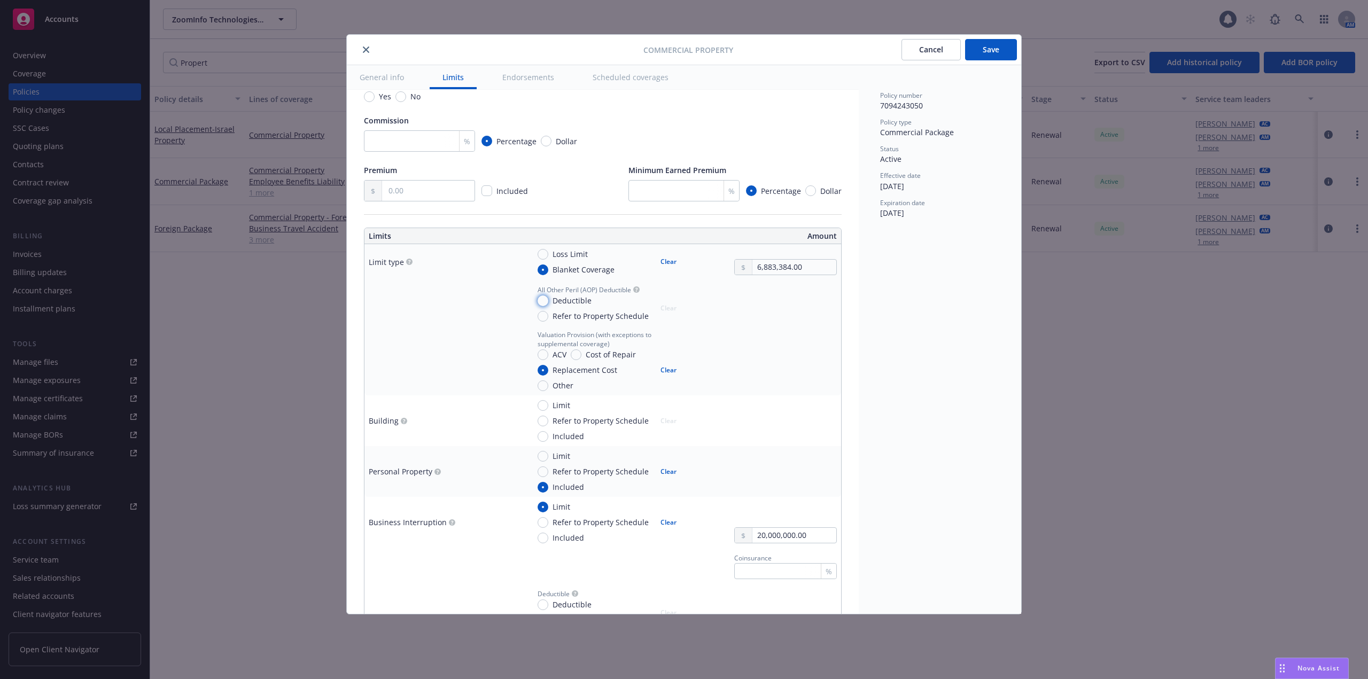
click at [546, 301] on input "Deductible" at bounding box center [543, 300] width 11 height 11
radio input "true"
click at [788, 315] on input "text" at bounding box center [794, 313] width 84 height 15
type input "2,500.00"
click at [899, 337] on div "Policy number 7094243050 Policy type Commercial Package Status Active Effective…" at bounding box center [940, 339] width 162 height 549
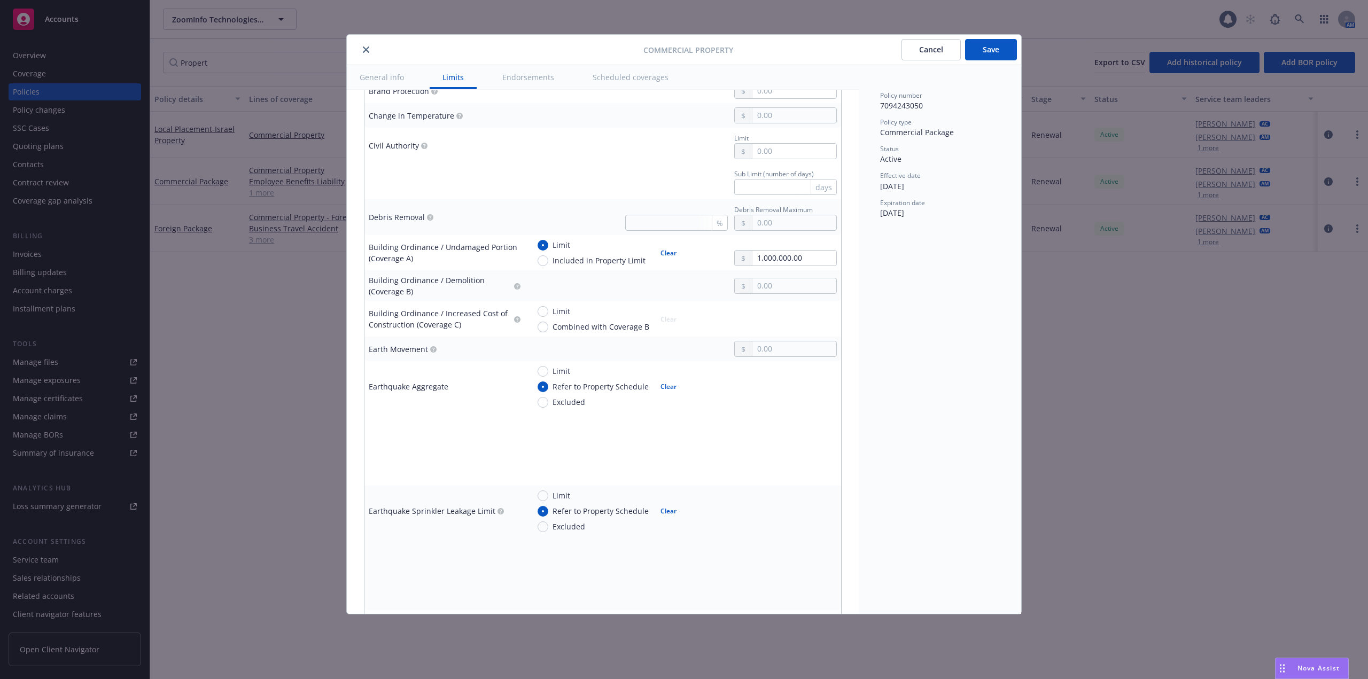
scroll to position [1015, 0]
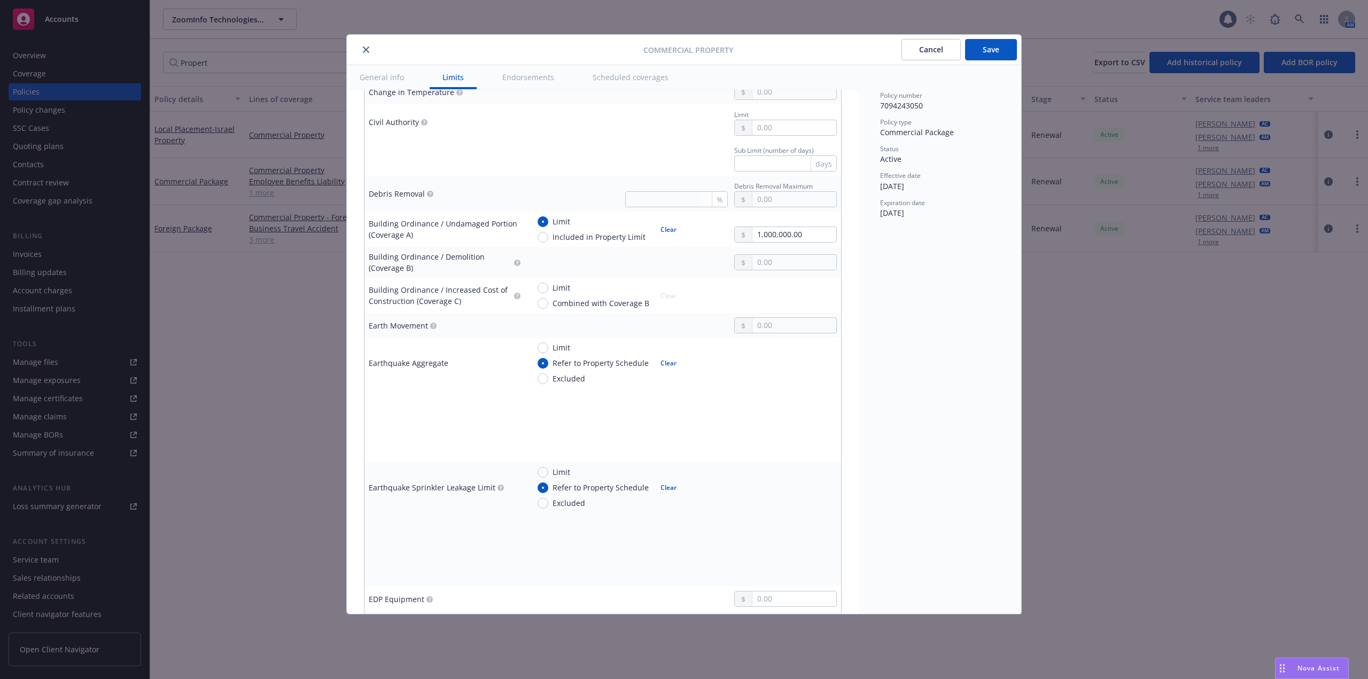
drag, startPoint x: 932, startPoint y: 494, endPoint x: 946, endPoint y: 495, distance: 14.5
click at [932, 494] on div "Policy number 7094243050 Policy type Commercial Package Status Active Effective…" at bounding box center [940, 339] width 162 height 549
click at [915, 461] on div "Policy number 7094243050 Policy type Commercial Package Status Active Effective…" at bounding box center [940, 339] width 162 height 549
click at [861, 417] on div "Policy number 7094243050 Policy type Commercial Package Status Active Effective…" at bounding box center [940, 339] width 162 height 549
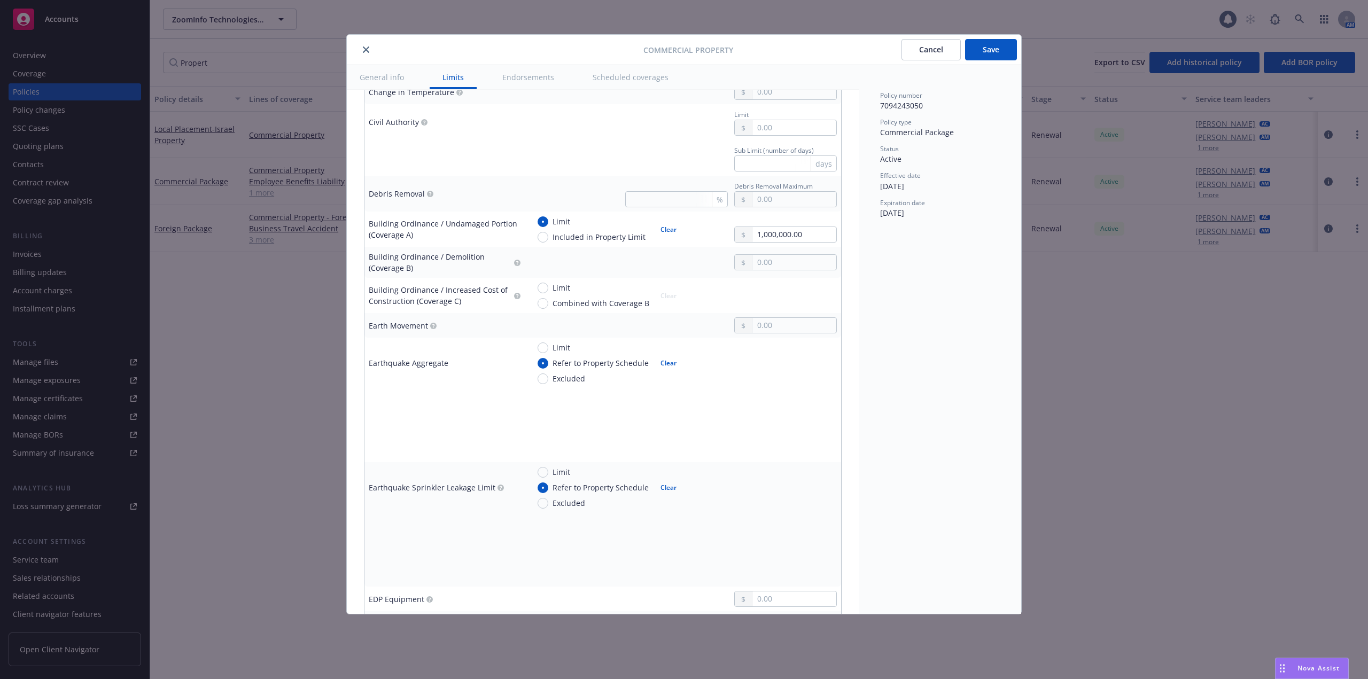
scroll to position [1448, 0]
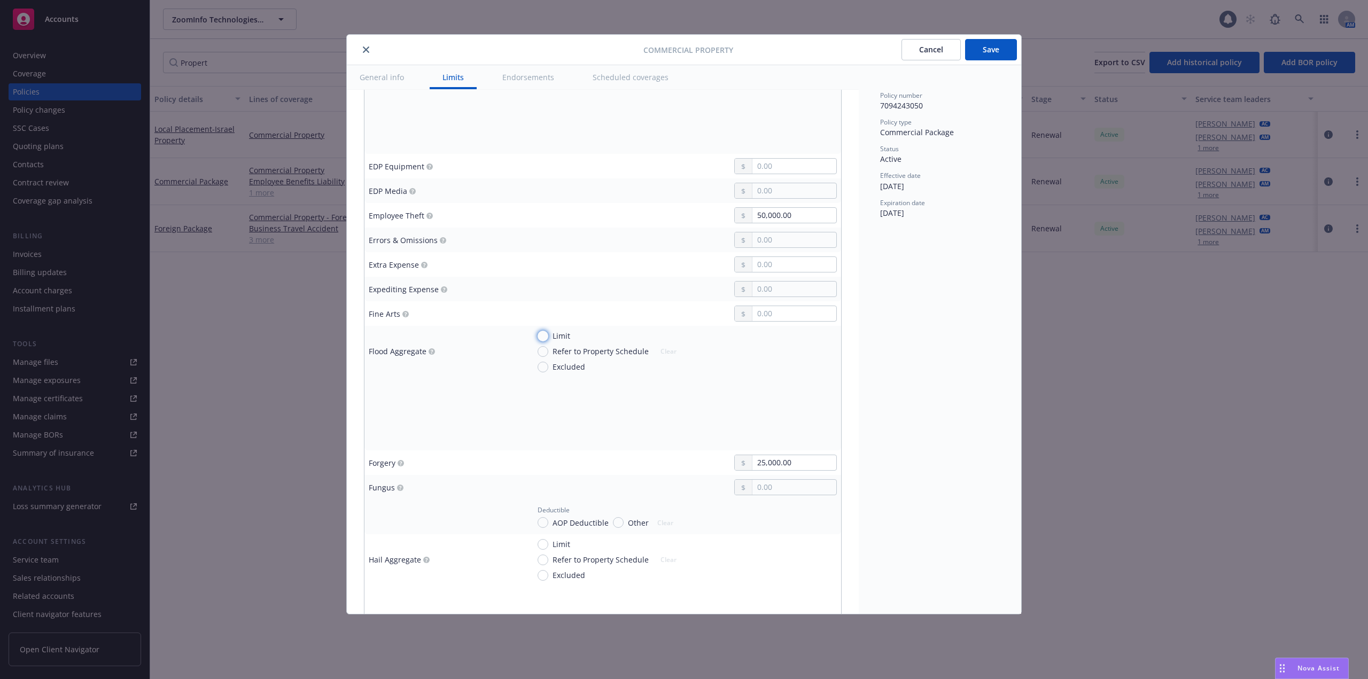
click at [546, 339] on input "Limit" at bounding box center [543, 336] width 11 height 11
radio input "true"
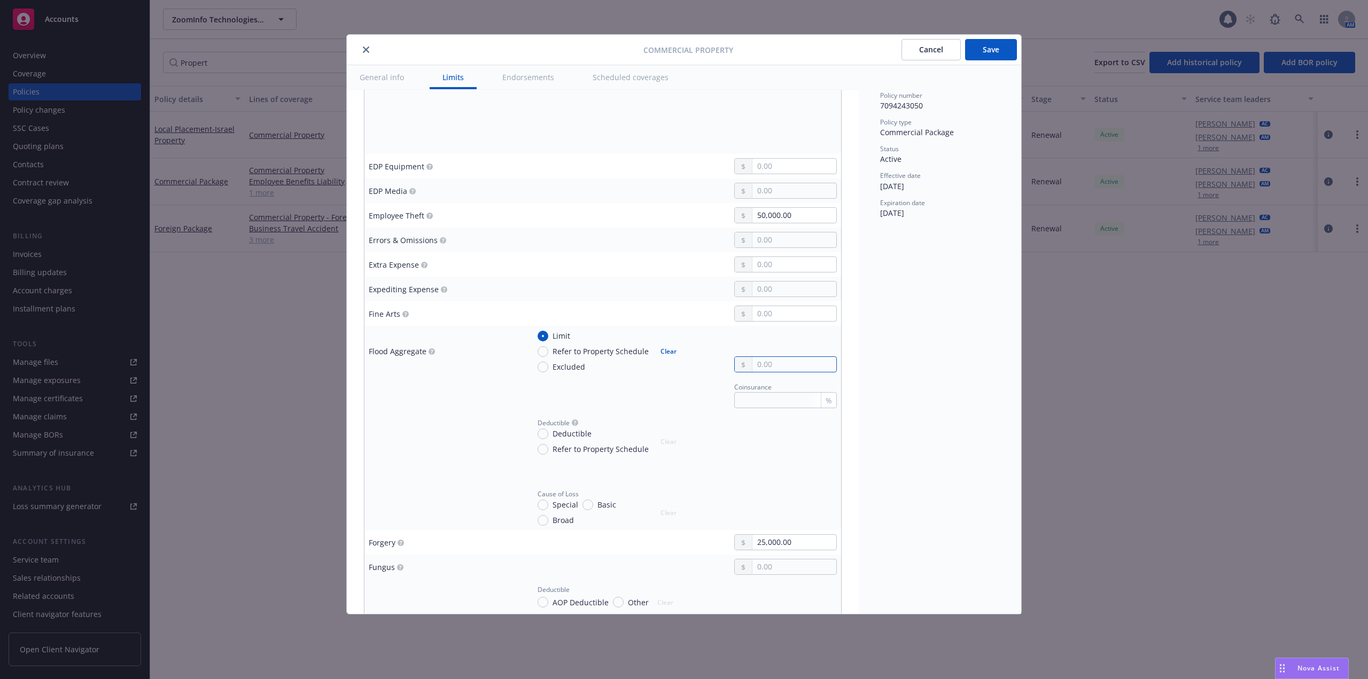
click at [788, 365] on input "text" at bounding box center [794, 364] width 84 height 15
paste input "10,000,000.00"
type input "10,000,000.00"
click at [891, 371] on div "Policy number 7094243050 Policy type Commercial Package Status Active Effective…" at bounding box center [940, 339] width 162 height 549
click at [544, 435] on input "Deductible" at bounding box center [543, 434] width 11 height 11
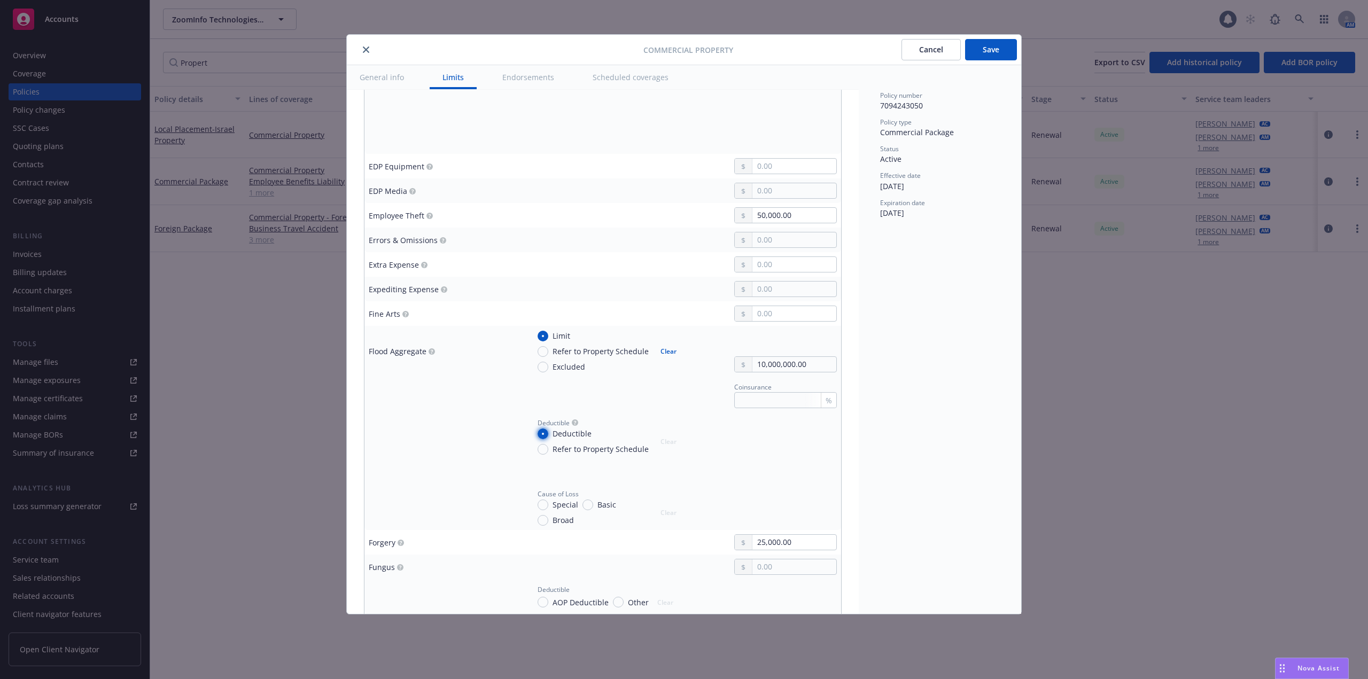
radio input "true"
click at [781, 448] on input "text" at bounding box center [794, 446] width 84 height 15
type input "50,000.00"
click at [901, 441] on div "Policy number 7094243050 Policy type Commercial Package Status Active Effective…" at bounding box center [940, 339] width 162 height 549
drag, startPoint x: 872, startPoint y: 523, endPoint x: 859, endPoint y: 523, distance: 13.4
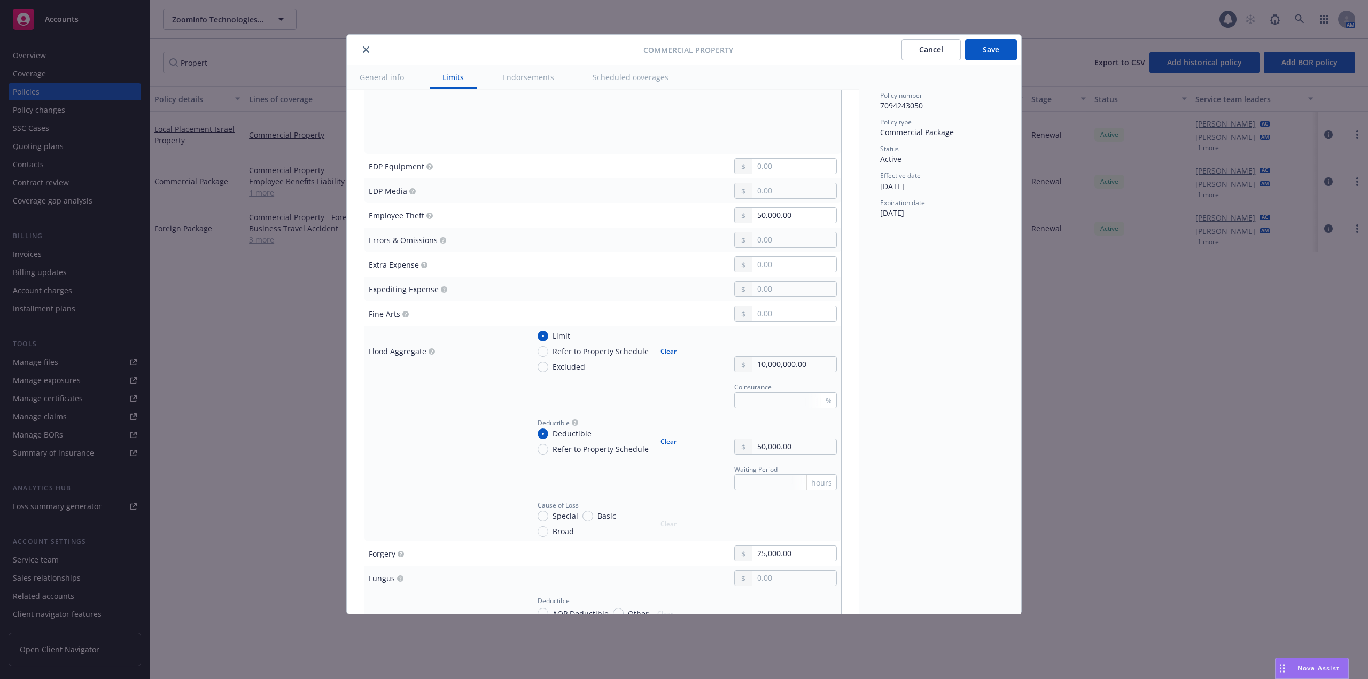
click at [872, 523] on div "Policy number 7094243050 Policy type Commercial Package Status Active Effective…" at bounding box center [940, 339] width 162 height 549
click at [547, 517] on input "Special" at bounding box center [543, 516] width 11 height 11
radio input "true"
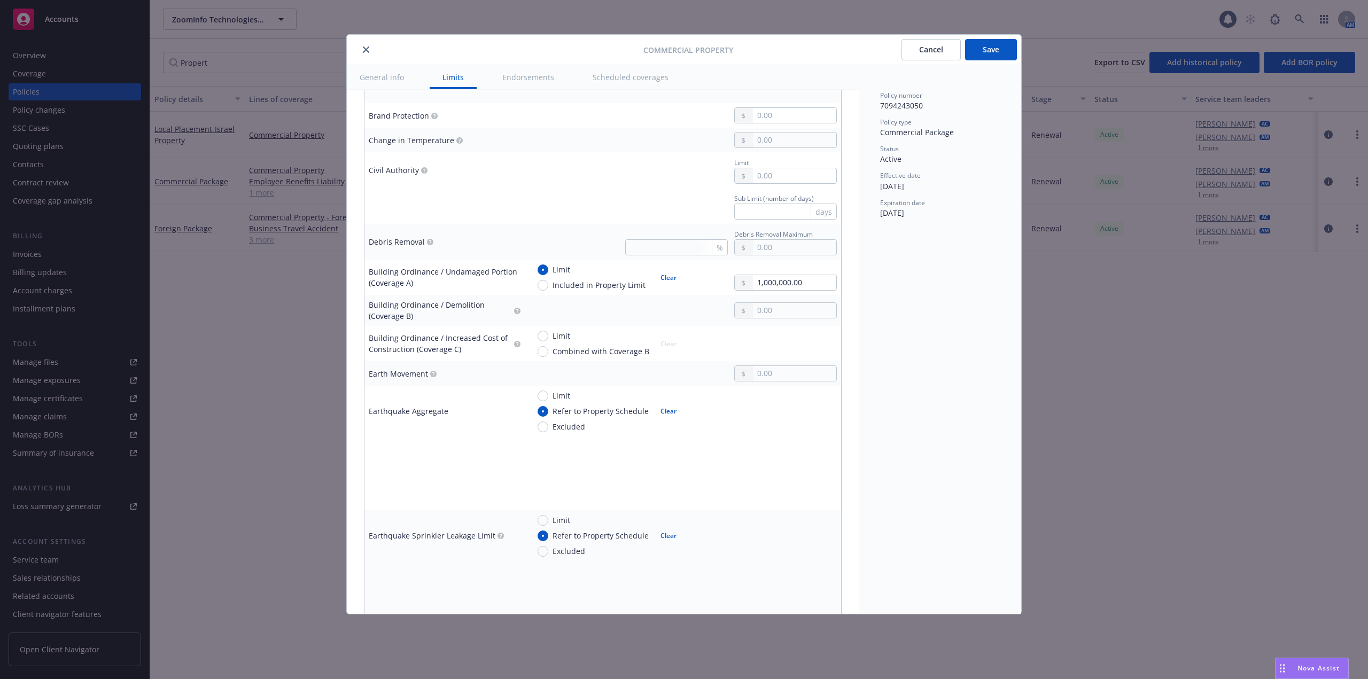
scroll to position [1127, 0]
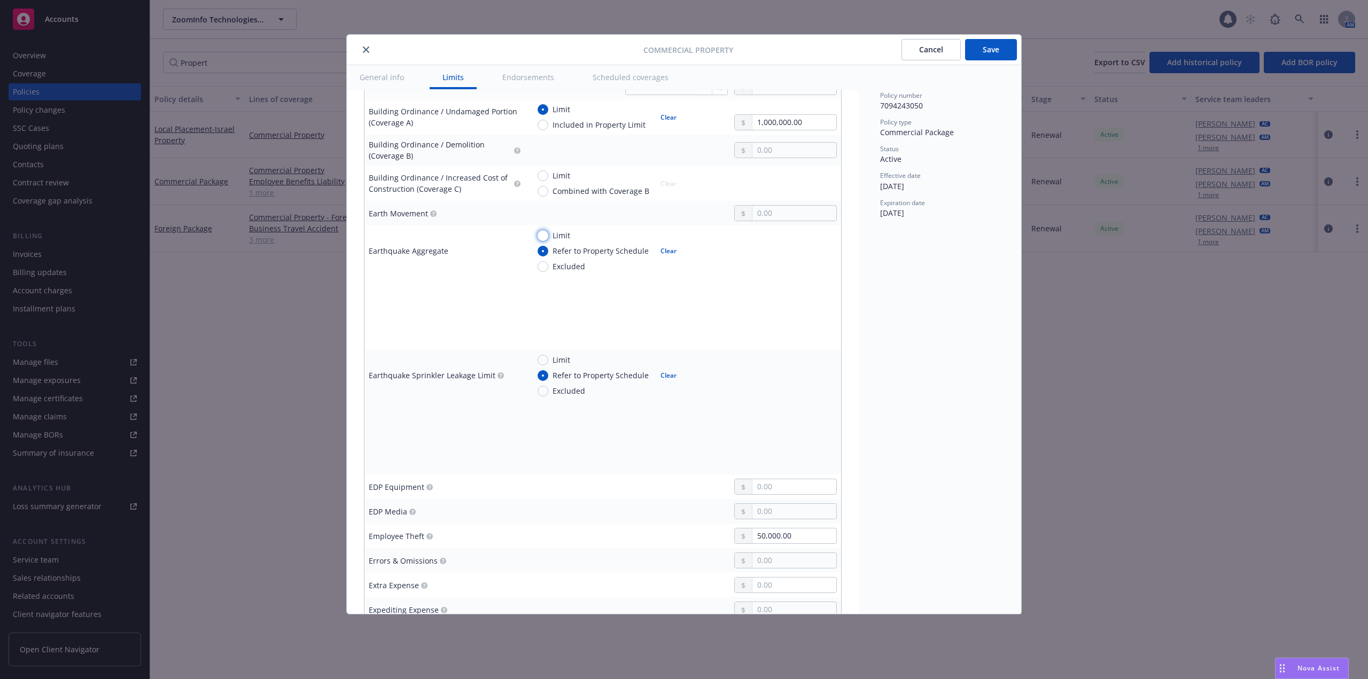
drag, startPoint x: 547, startPoint y: 237, endPoint x: 569, endPoint y: 237, distance: 21.9
click at [547, 237] on input "Limit" at bounding box center [543, 235] width 11 height 11
radio input "true"
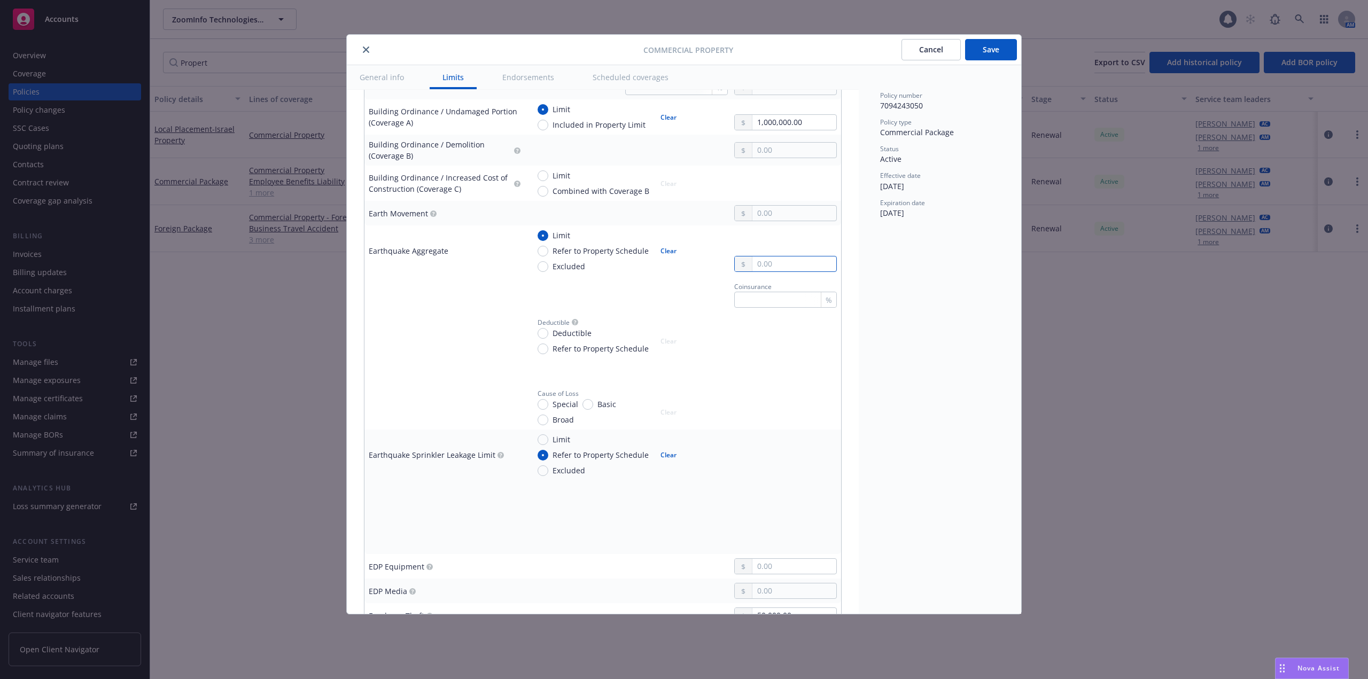
click at [773, 263] on input "text" at bounding box center [794, 263] width 84 height 15
paste input "1,000,000.00"
type input "1,000,000.00"
click at [902, 325] on div "Policy number 7094243050 Policy type Commercial Package Status Active Effective…" at bounding box center [940, 339] width 162 height 549
click at [546, 337] on input "Deductible" at bounding box center [543, 333] width 11 height 11
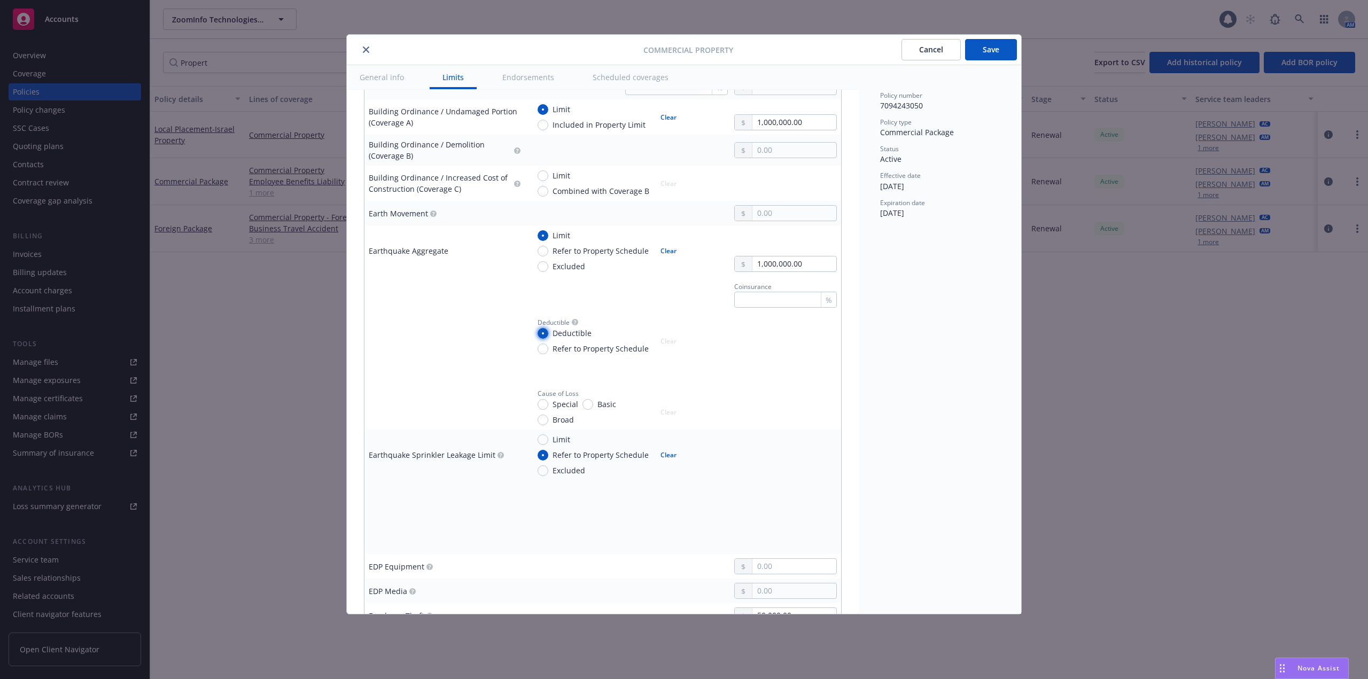
radio input "true"
click at [546, 337] on input "Deductible" at bounding box center [543, 333] width 11 height 11
click at [767, 351] on input "text" at bounding box center [794, 346] width 84 height 15
paste input "250,000.00"
type input "250,000.00"
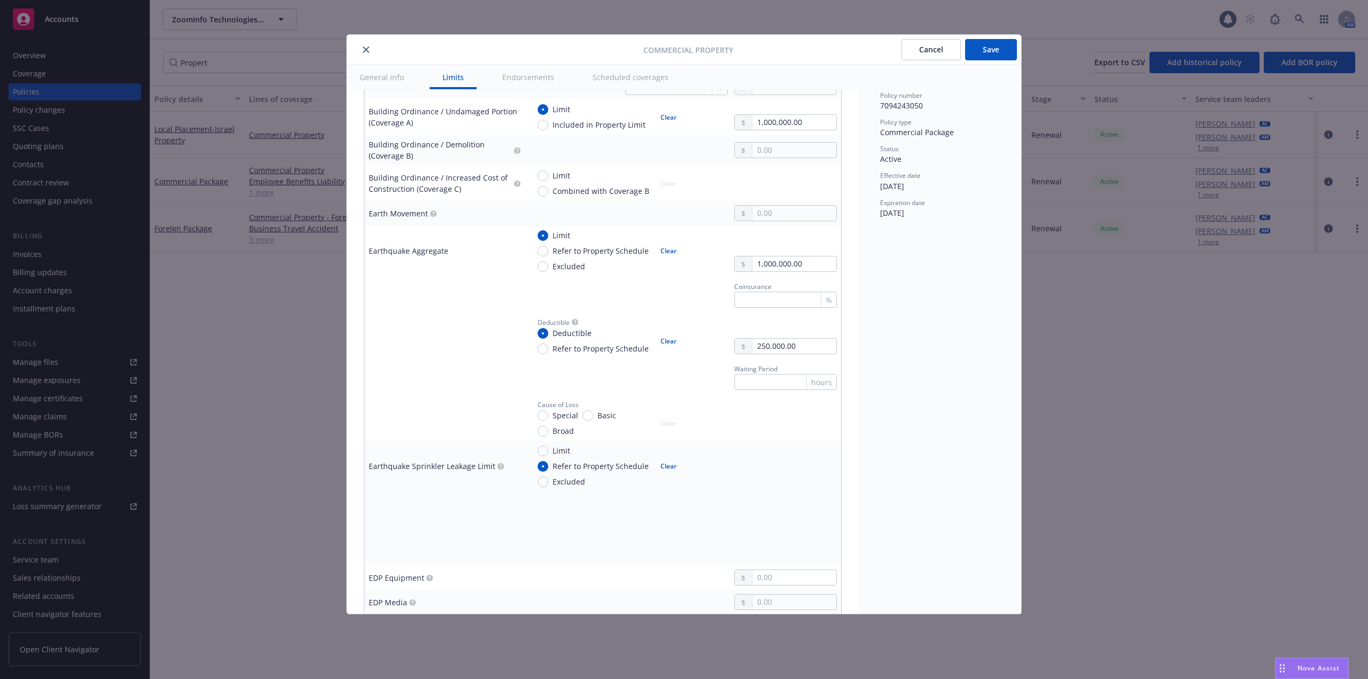
click at [901, 357] on div "Policy number 7094243050 Policy type Commercial Package Status Active Effective…" at bounding box center [940, 339] width 162 height 549
click at [802, 216] on input "text" at bounding box center [794, 213] width 84 height 15
click at [975, 310] on div "Policy number 7094243050 Policy type Commercial Package Status Active Effective…" at bounding box center [940, 339] width 162 height 549
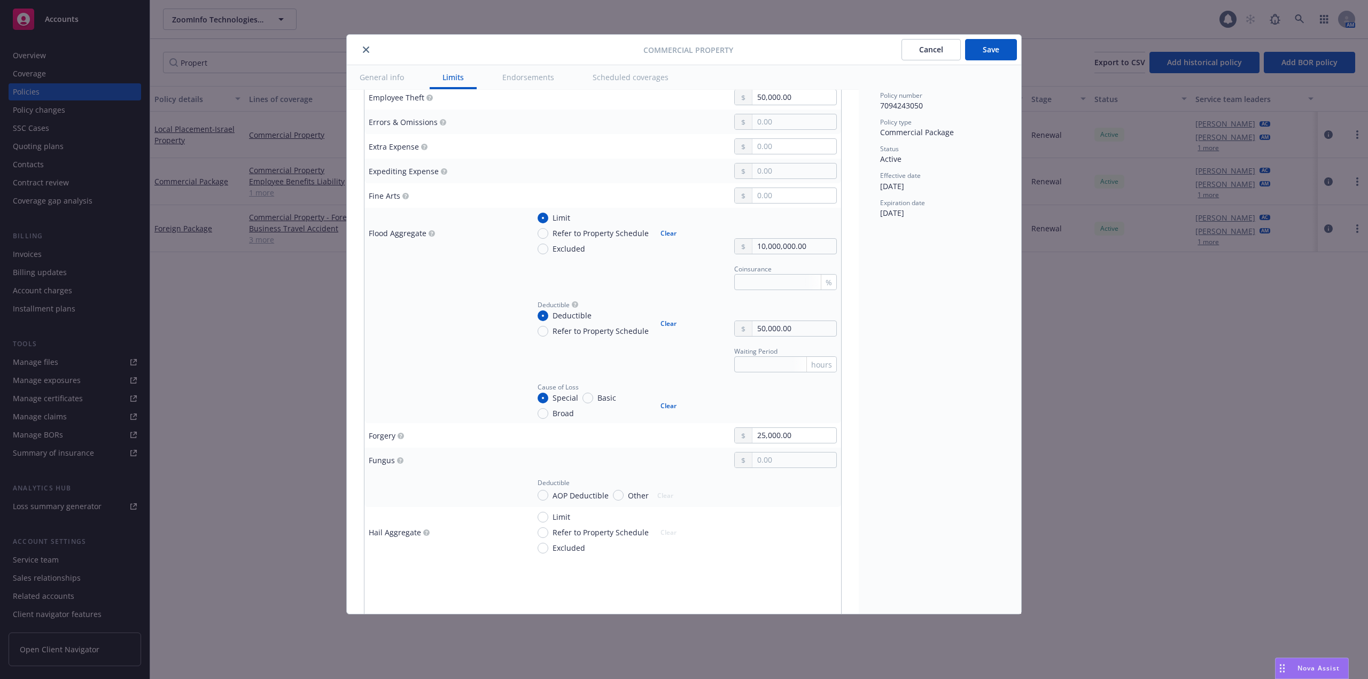
scroll to position [1662, 0]
click at [666, 404] on button "Clear" at bounding box center [668, 400] width 29 height 15
radio input "false"
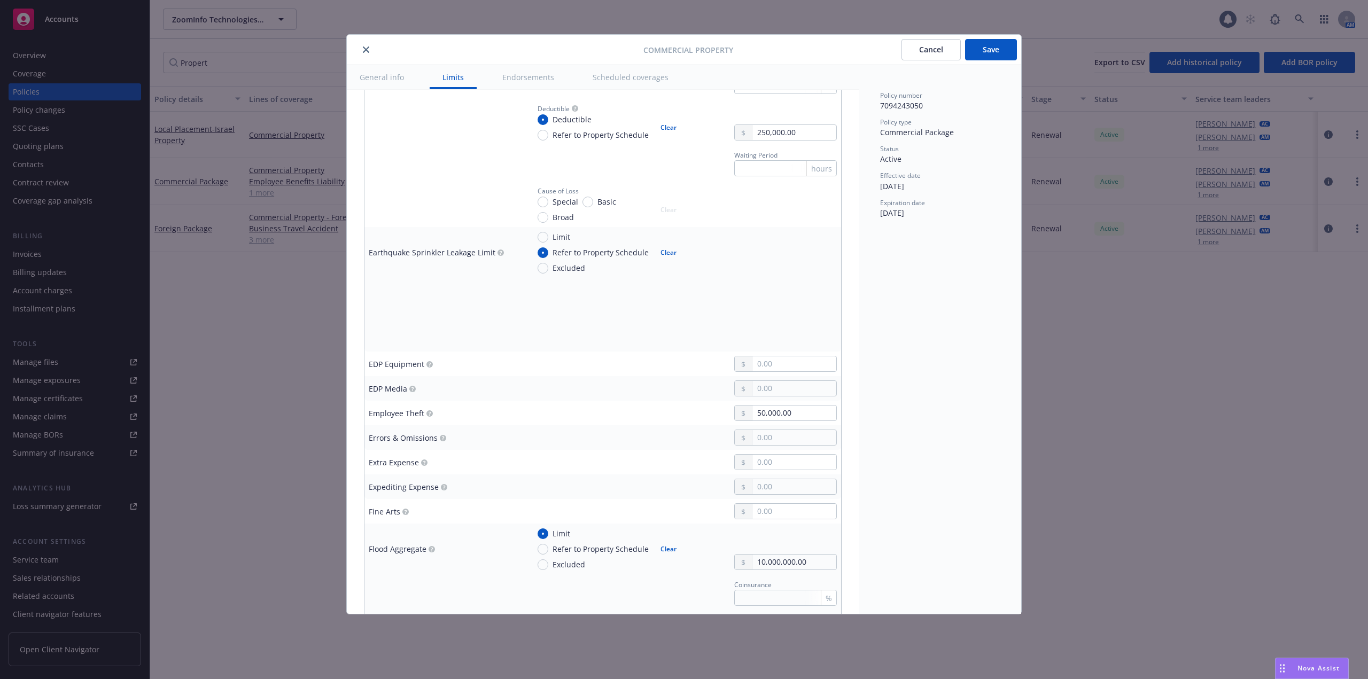
scroll to position [1608, 0]
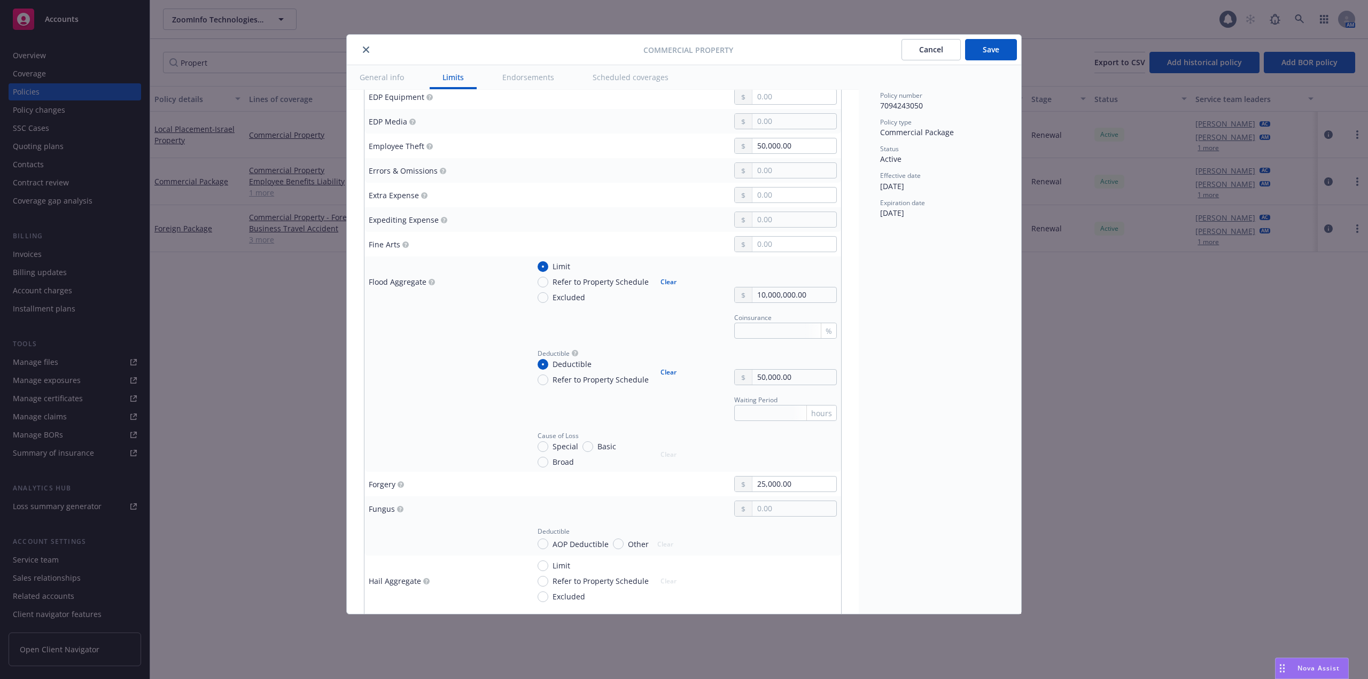
click at [882, 470] on div "Policy number 7094243050 Policy type Commercial Package Status Active Effective…" at bounding box center [940, 339] width 162 height 549
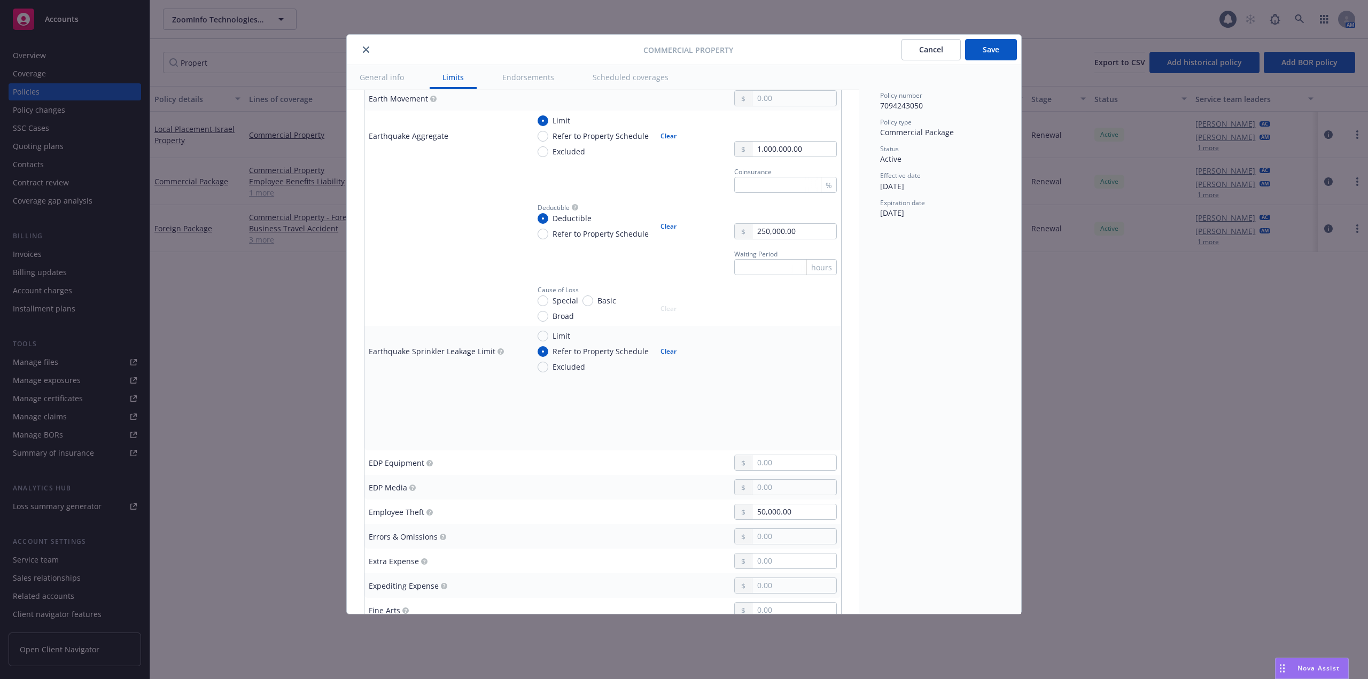
click at [660, 353] on button "Clear" at bounding box center [668, 351] width 29 height 15
click at [545, 351] on input "Refer to Property Schedule" at bounding box center [543, 351] width 11 height 11
radio input "true"
click at [545, 351] on input "Refer to Property Schedule" at bounding box center [543, 351] width 11 height 11
click at [544, 340] on input "Limit" at bounding box center [543, 336] width 11 height 11
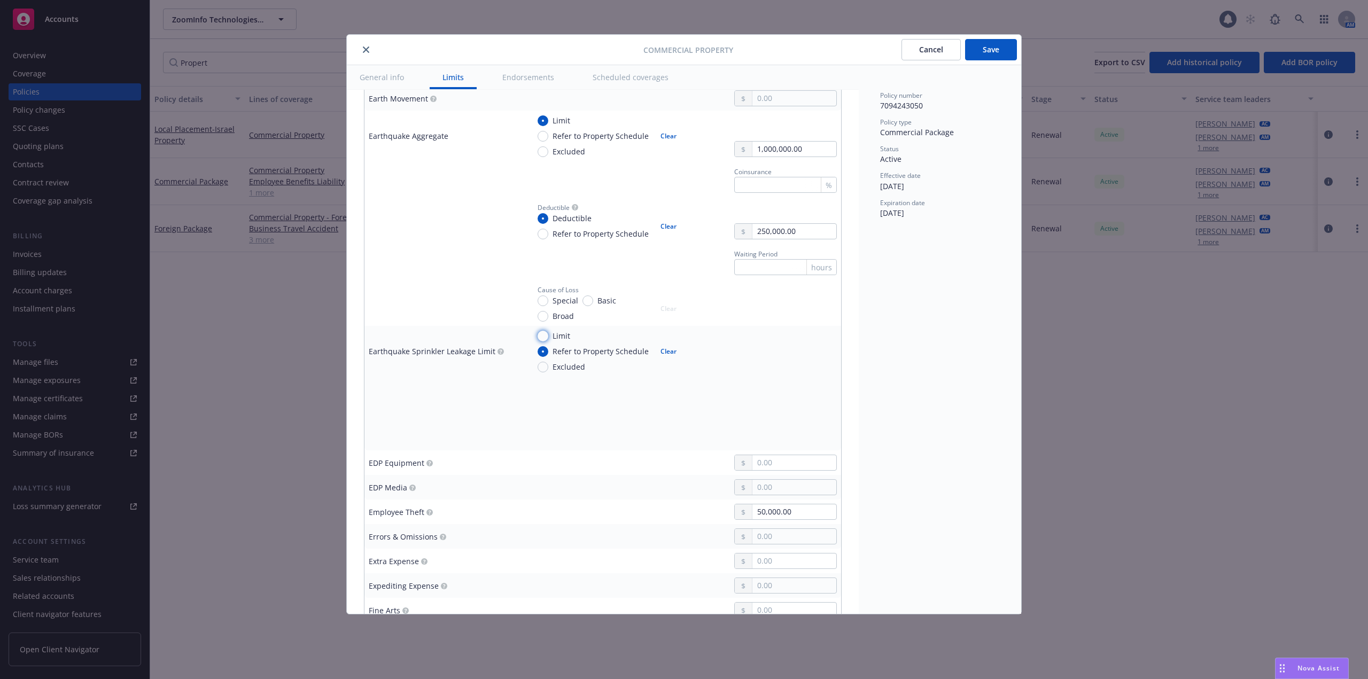
radio input "true"
click at [544, 340] on input "Limit" at bounding box center [543, 336] width 11 height 11
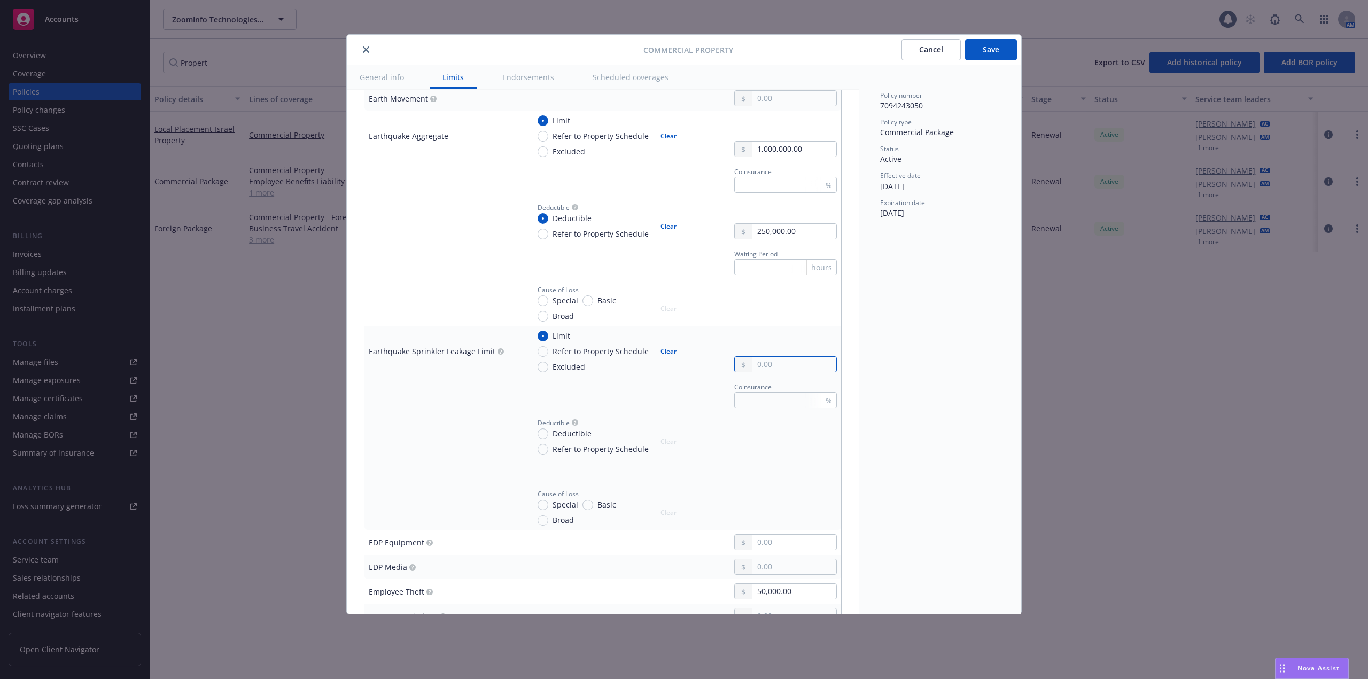
click at [779, 369] on input "text" at bounding box center [794, 364] width 84 height 15
paste input "26,883,384.00"
type input "26,883,384.00"
click at [541, 434] on input "Deductible" at bounding box center [543, 434] width 11 height 11
radio input "true"
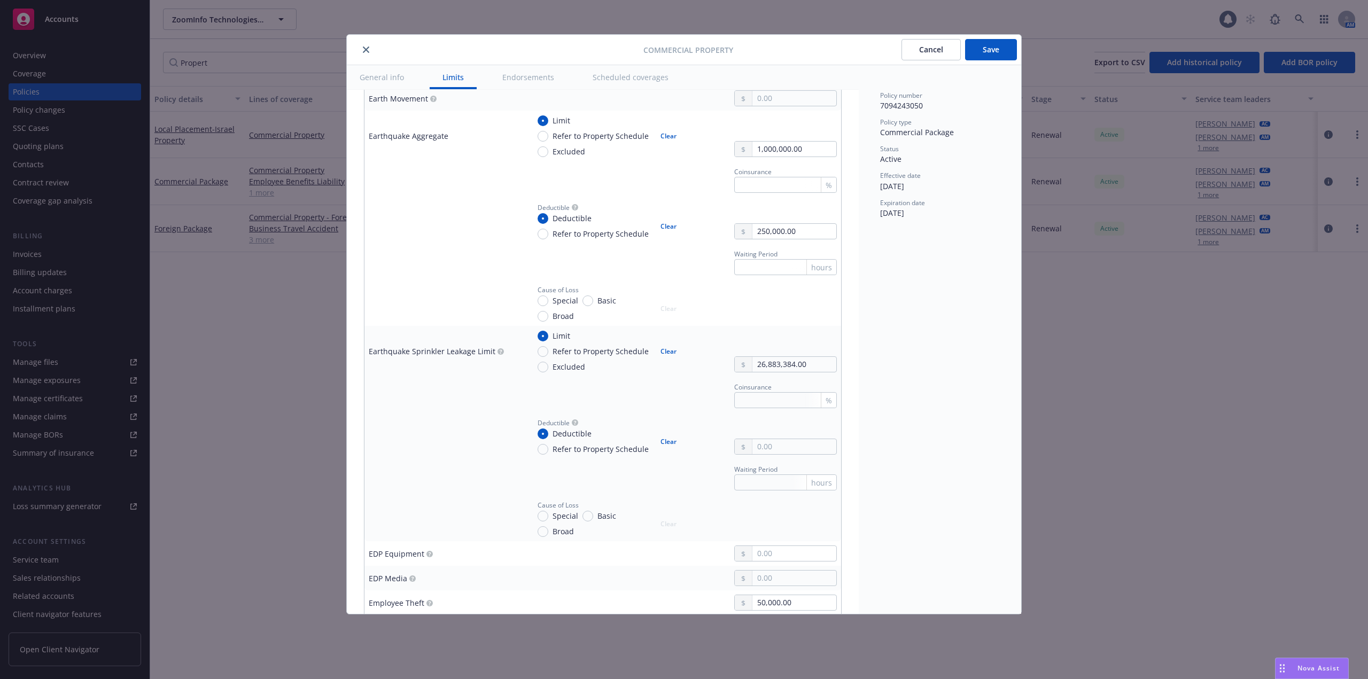
click at [772, 457] on td "Deductible Deductible Refer to Property Schedule Clear" at bounding box center [683, 436] width 316 height 46
click at [780, 451] on input "text" at bounding box center [794, 446] width 84 height 15
paste input "100,000.00"
type input "100,000.00"
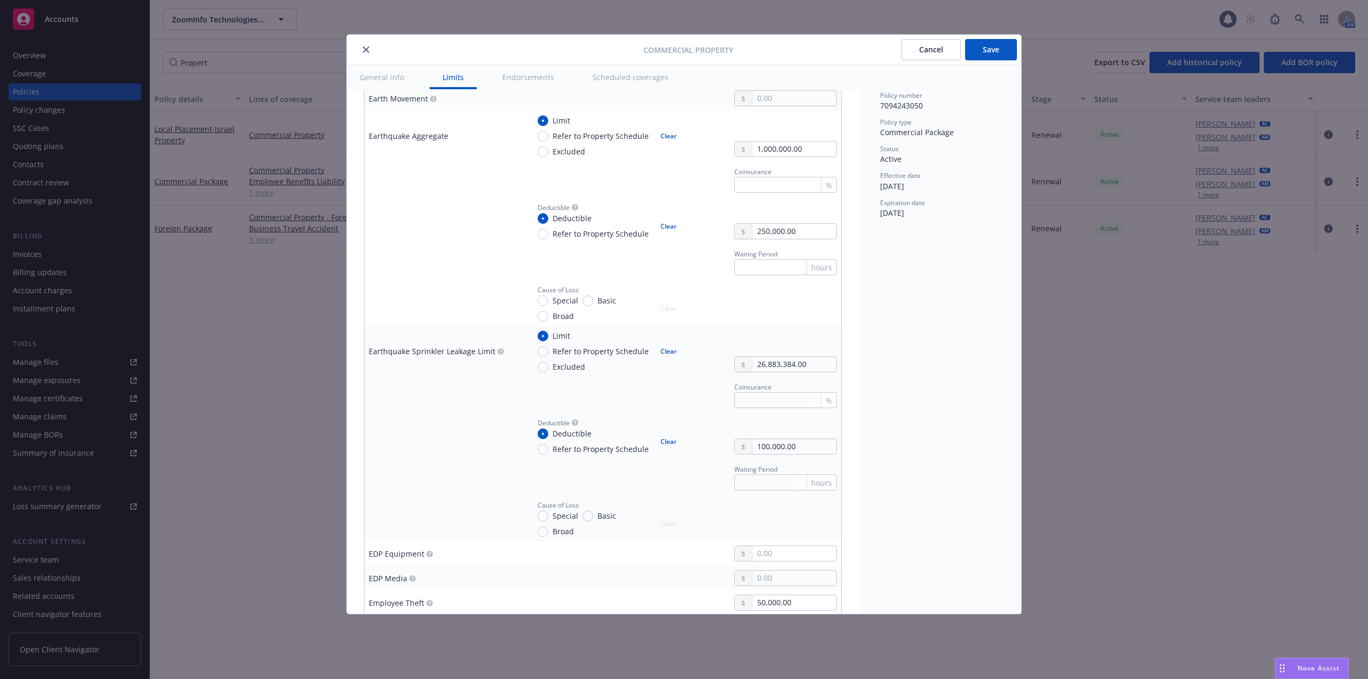
click at [899, 448] on div "Policy number 7094243050 Policy type Commercial Package Status Active Effective…" at bounding box center [940, 339] width 162 height 549
click at [986, 53] on button "Save" at bounding box center [991, 49] width 52 height 21
